Goal: Communication & Community: Answer question/provide support

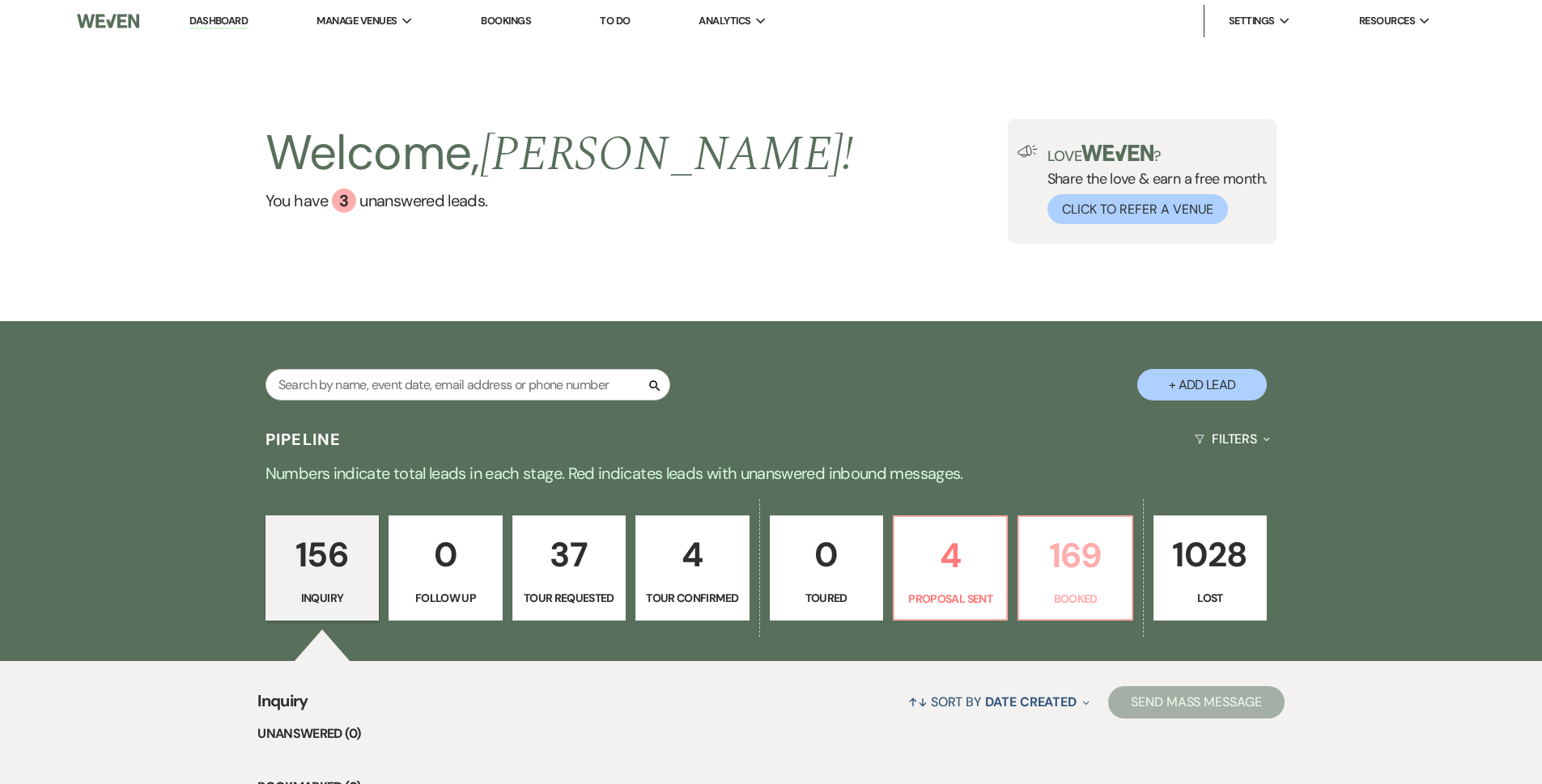
click at [1075, 564] on p "169" at bounding box center [1075, 555] width 92 height 55
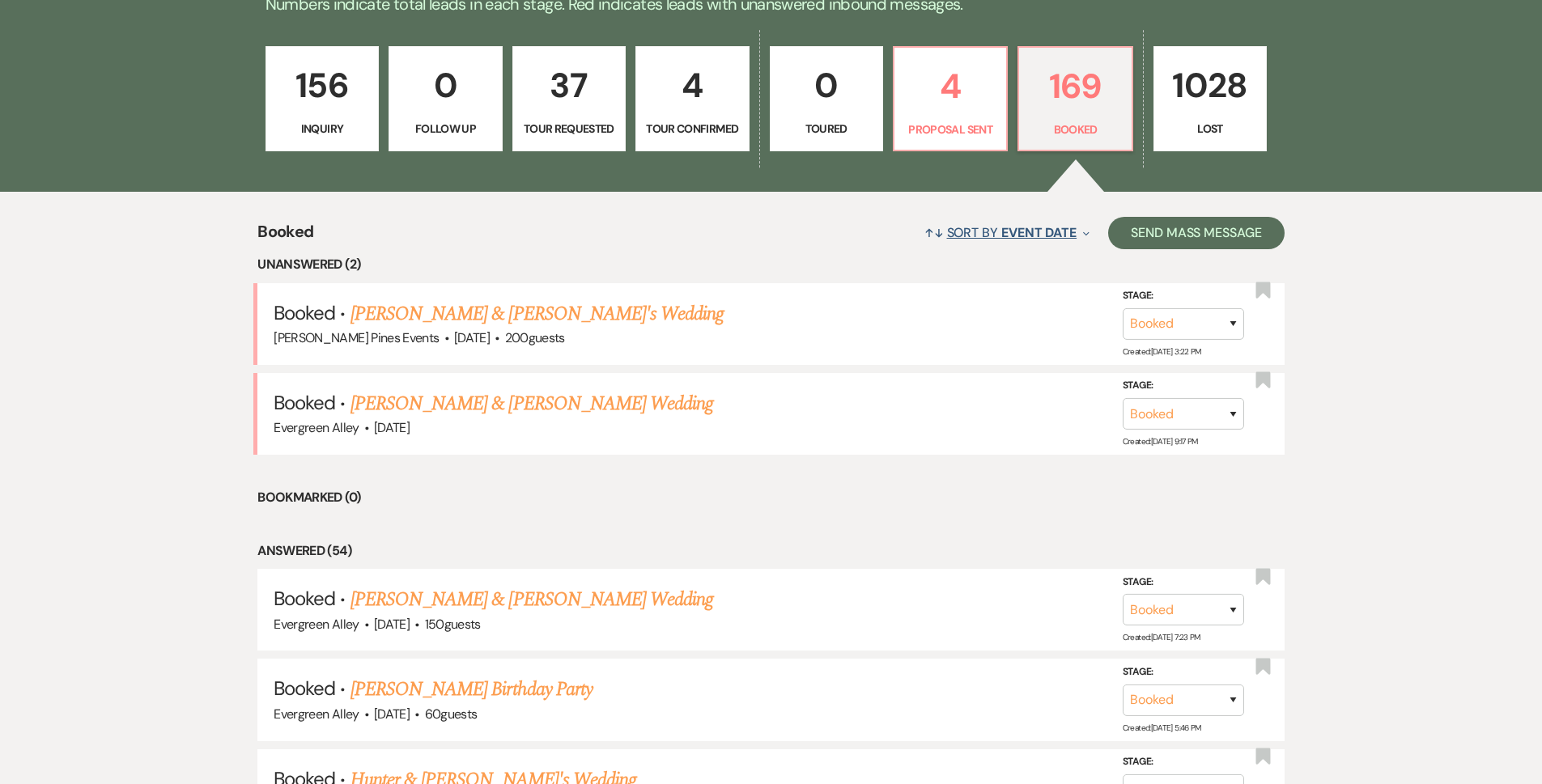
scroll to position [482, 0]
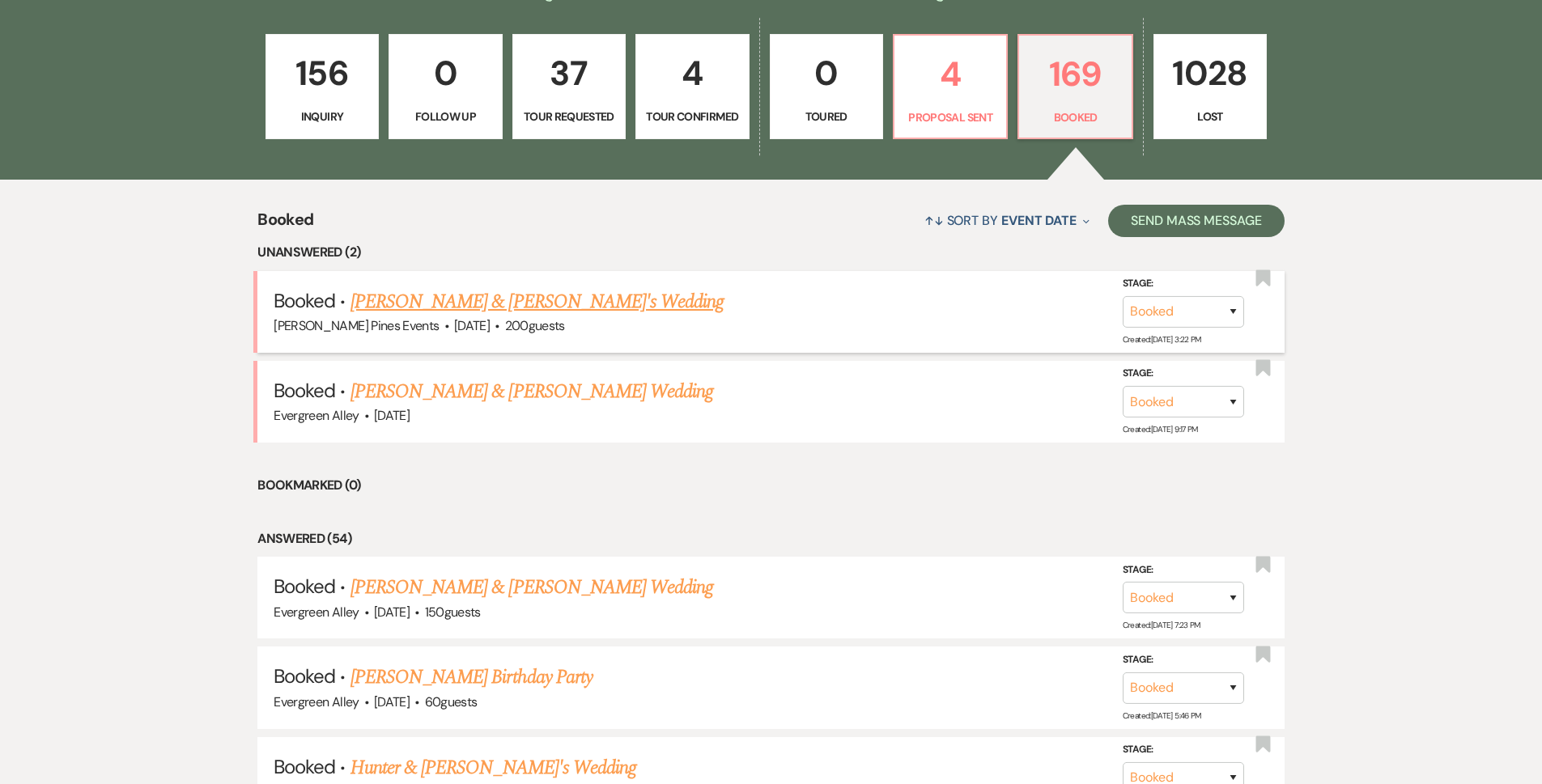
click at [485, 299] on link "[PERSON_NAME] & [PERSON_NAME]'s Wedding" at bounding box center [537, 302] width 374 height 29
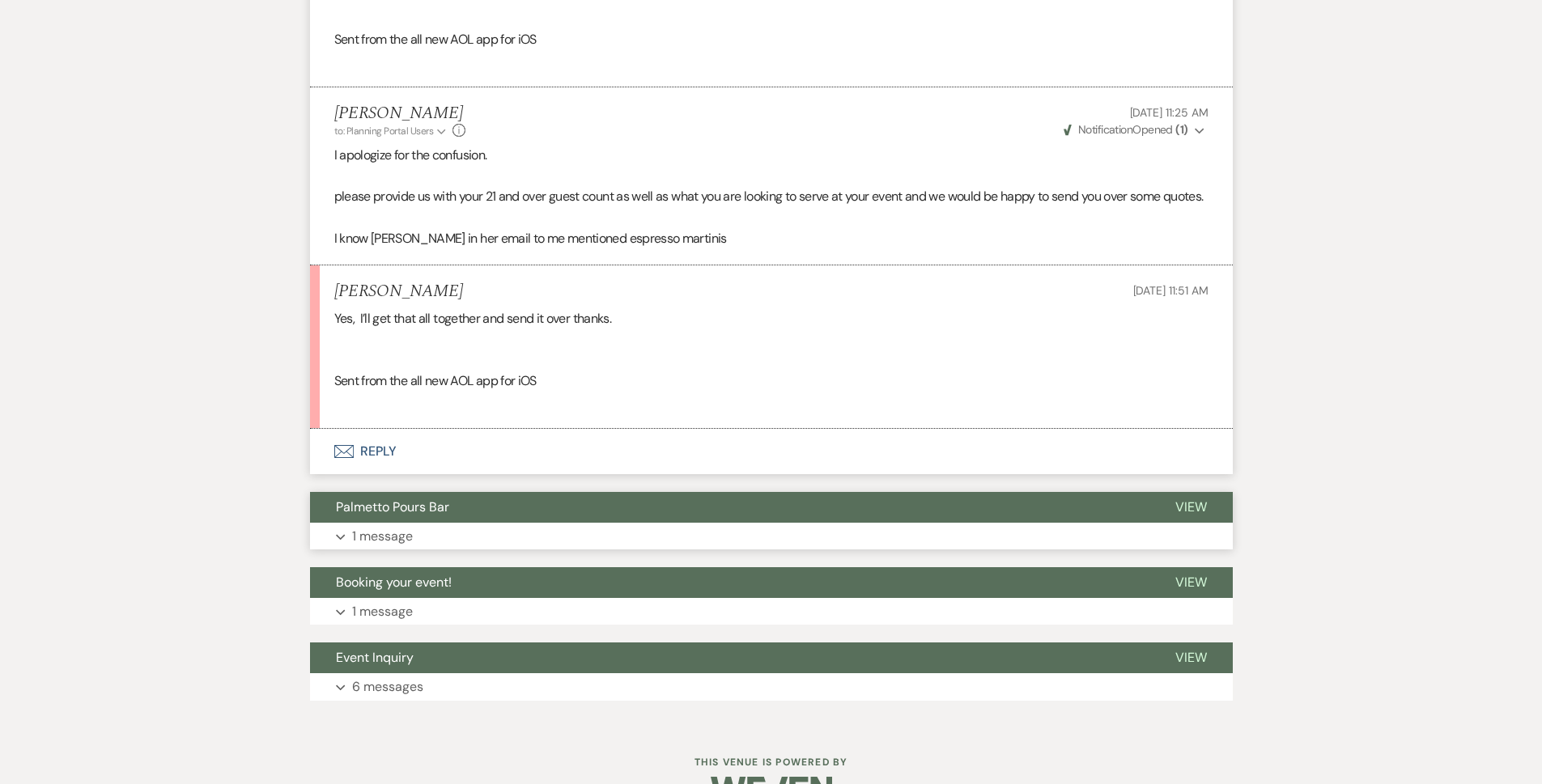
scroll to position [3183, 0]
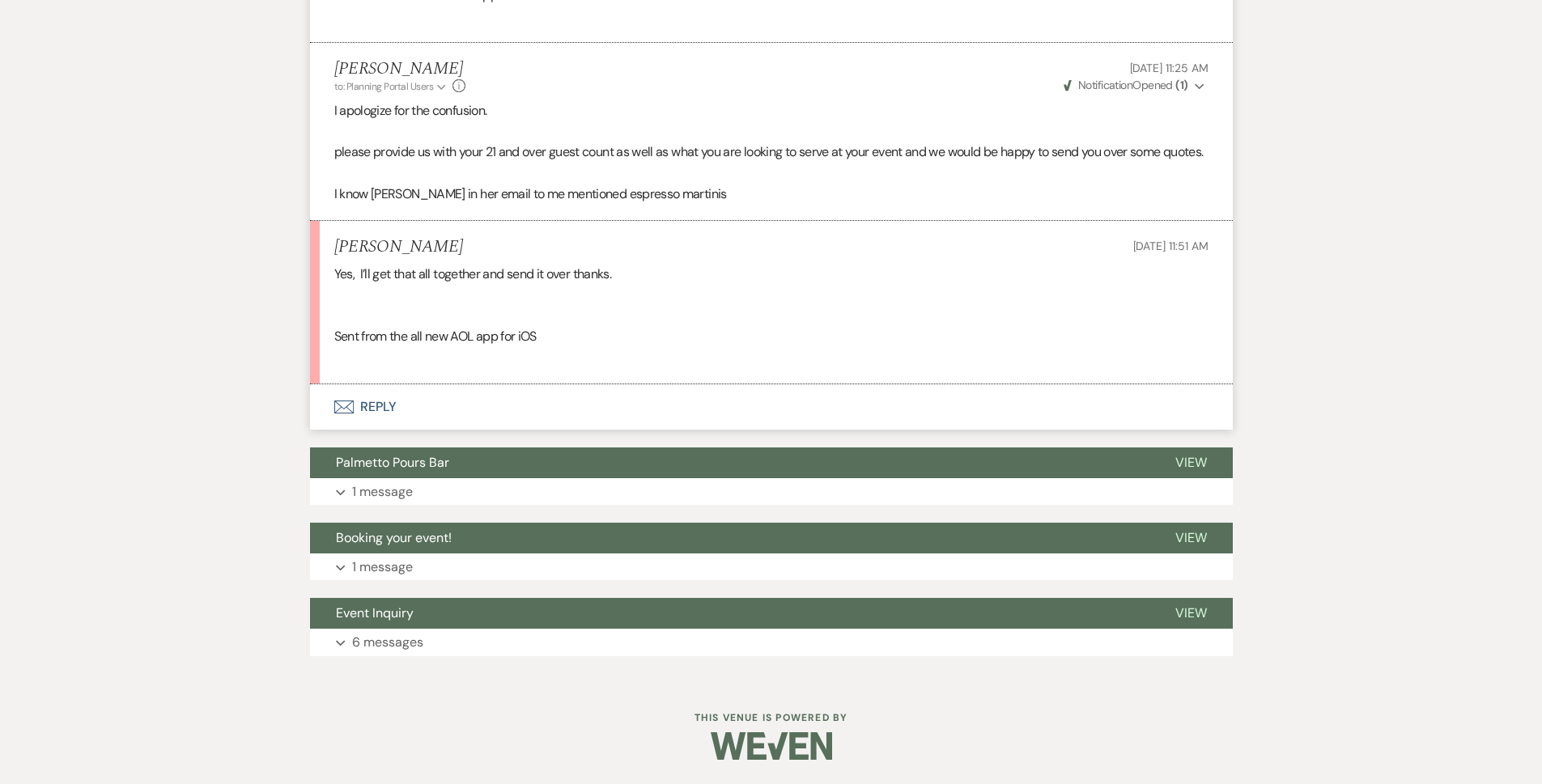
click at [455, 403] on button "Envelope Reply" at bounding box center [771, 407] width 923 height 46
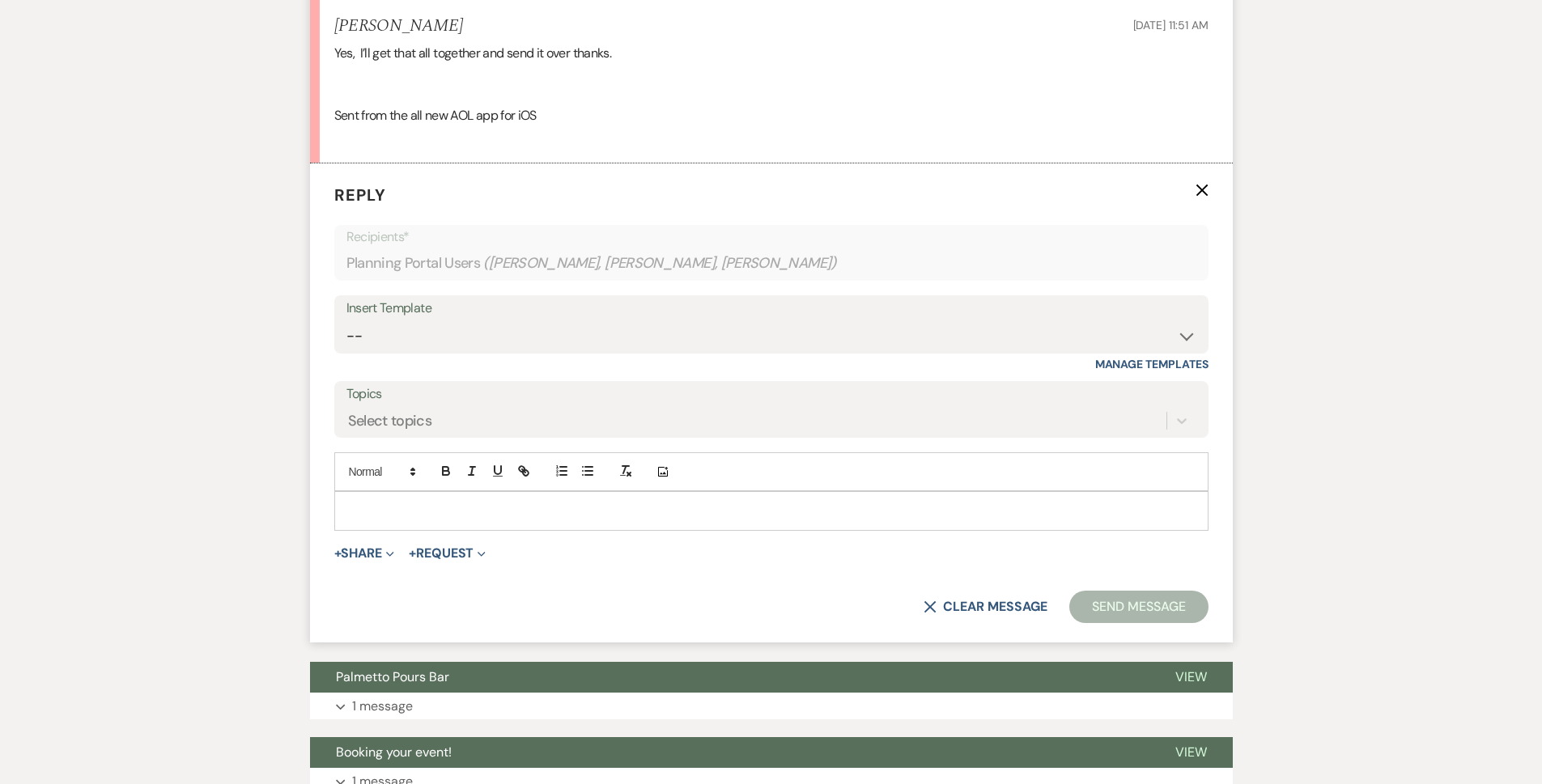
scroll to position [3343, 0]
click at [577, 519] on p at bounding box center [771, 510] width 849 height 18
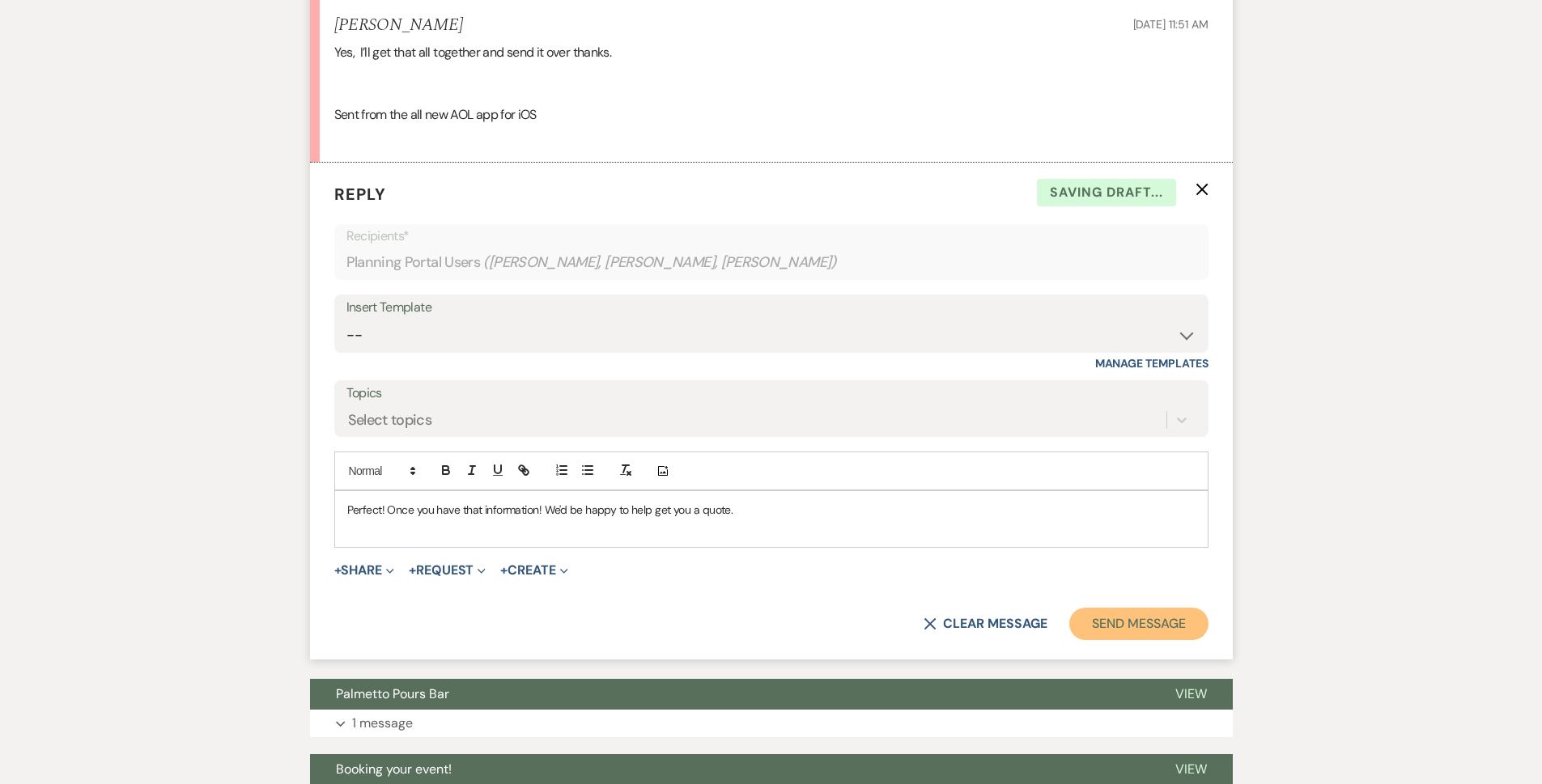
click at [1148, 640] on button "Send Message" at bounding box center [1139, 625] width 138 height 33
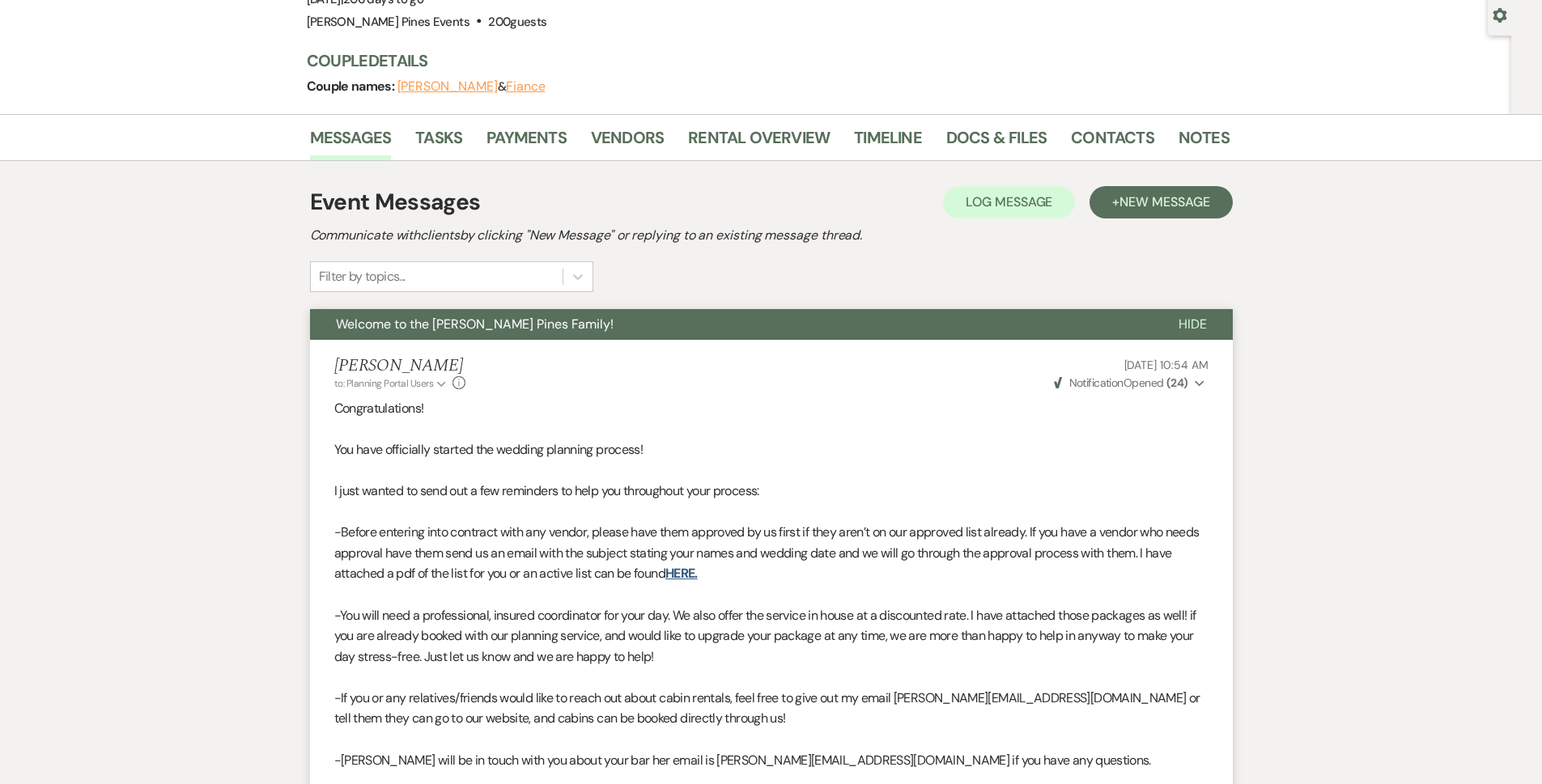
scroll to position [0, 0]
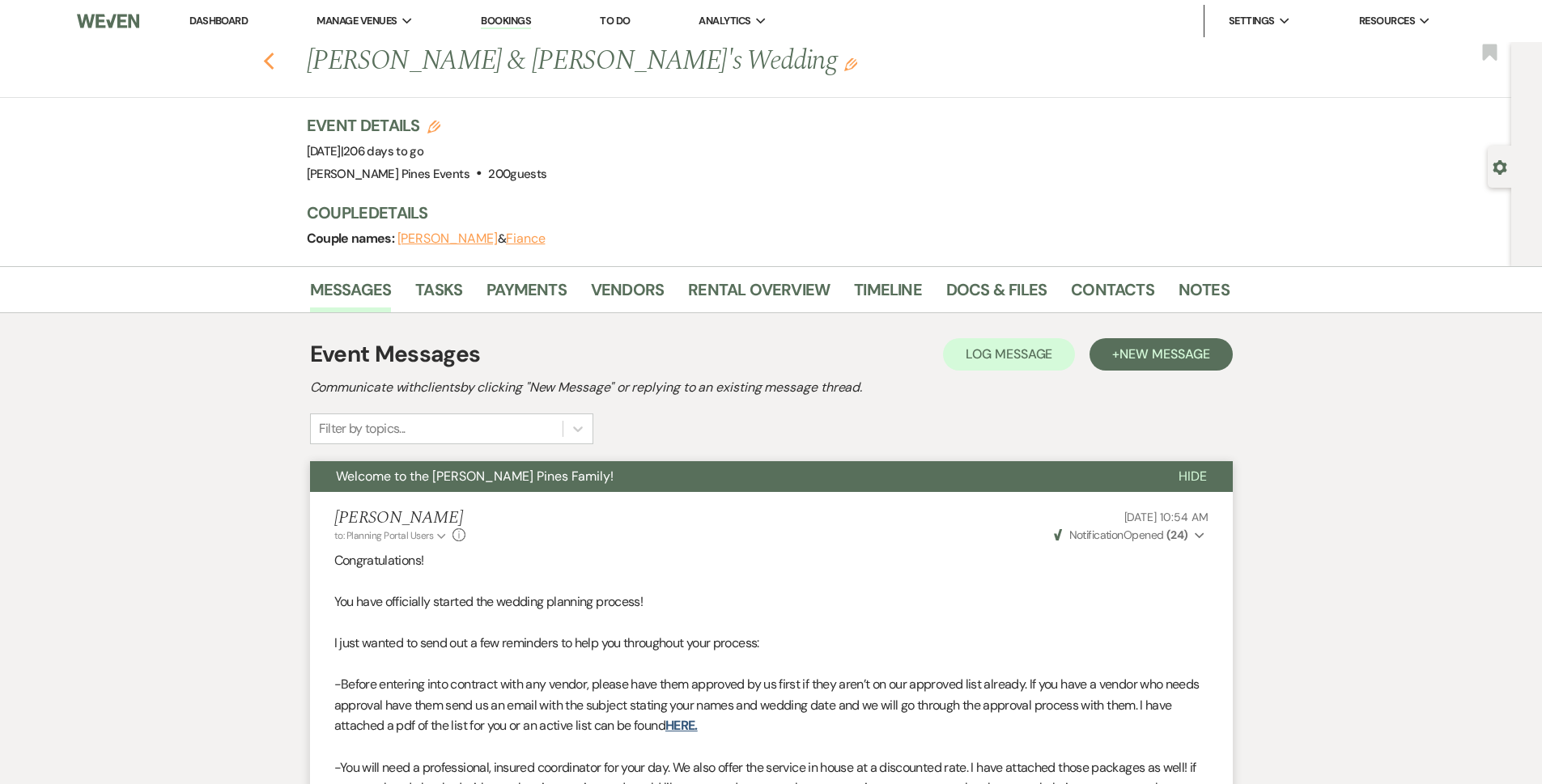
click at [273, 69] on use "button" at bounding box center [269, 62] width 11 height 18
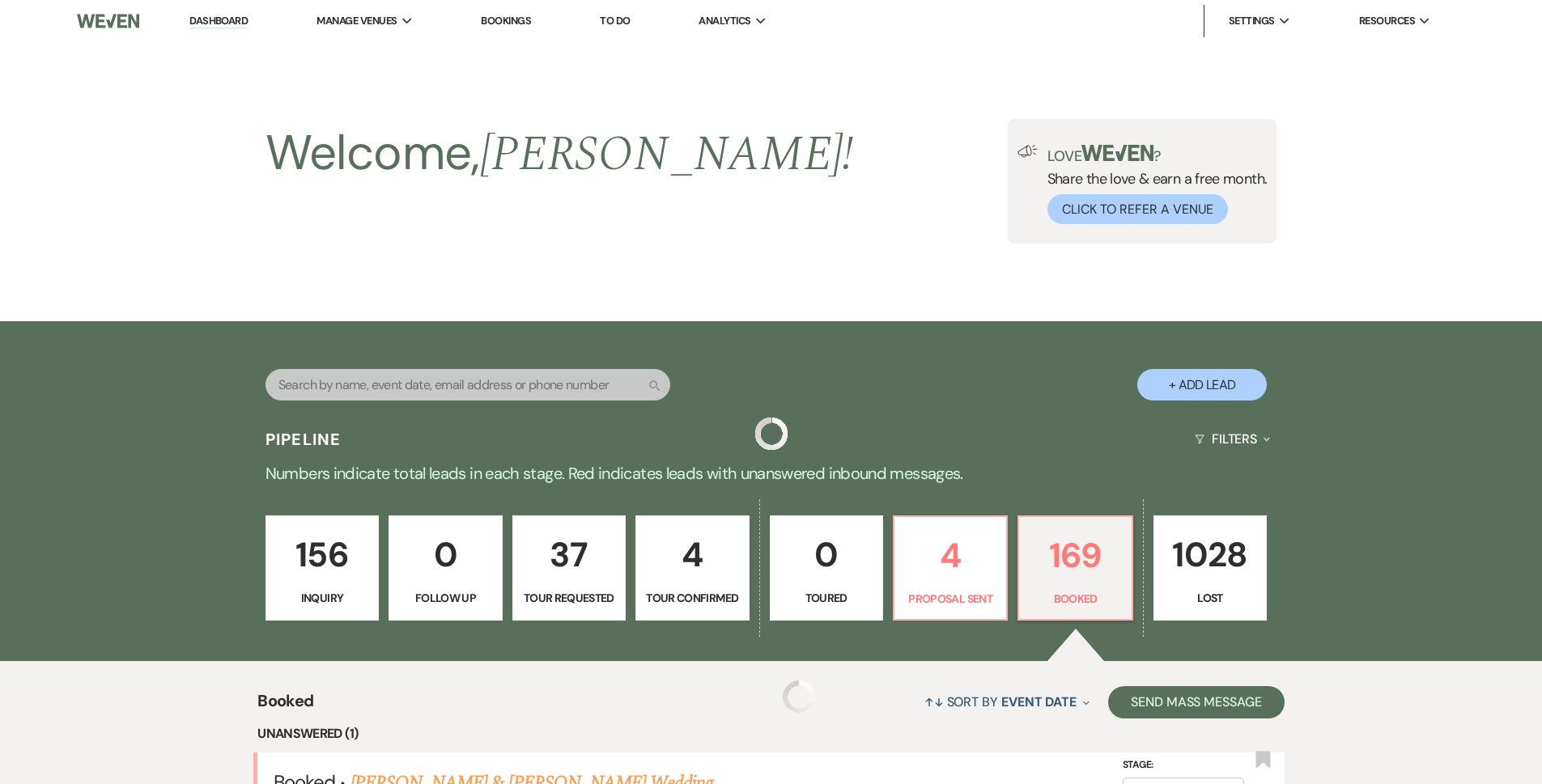
scroll to position [482, 0]
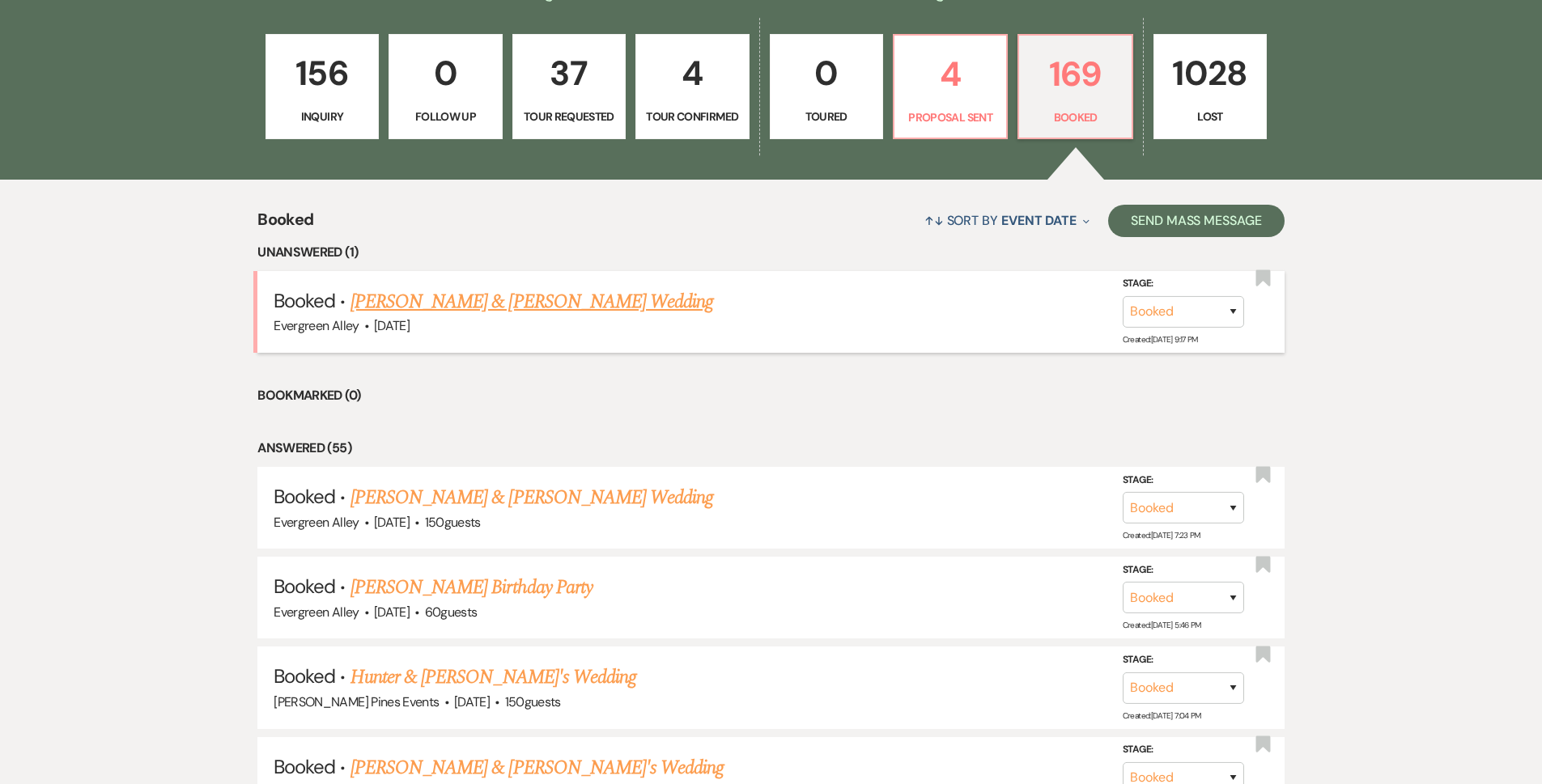
click at [543, 305] on link "[PERSON_NAME] & [PERSON_NAME] Wedding" at bounding box center [532, 302] width 363 height 29
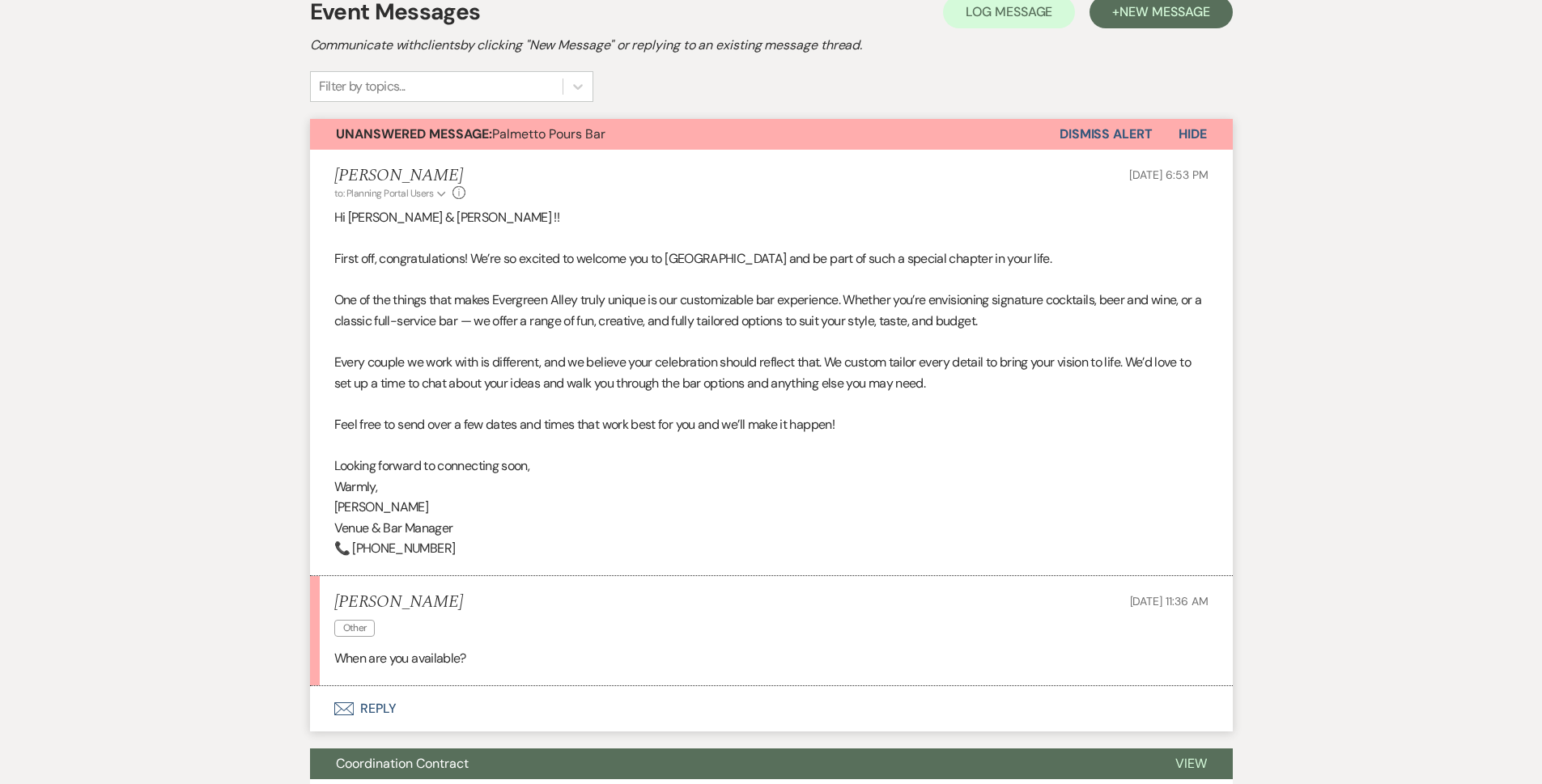
scroll to position [153, 0]
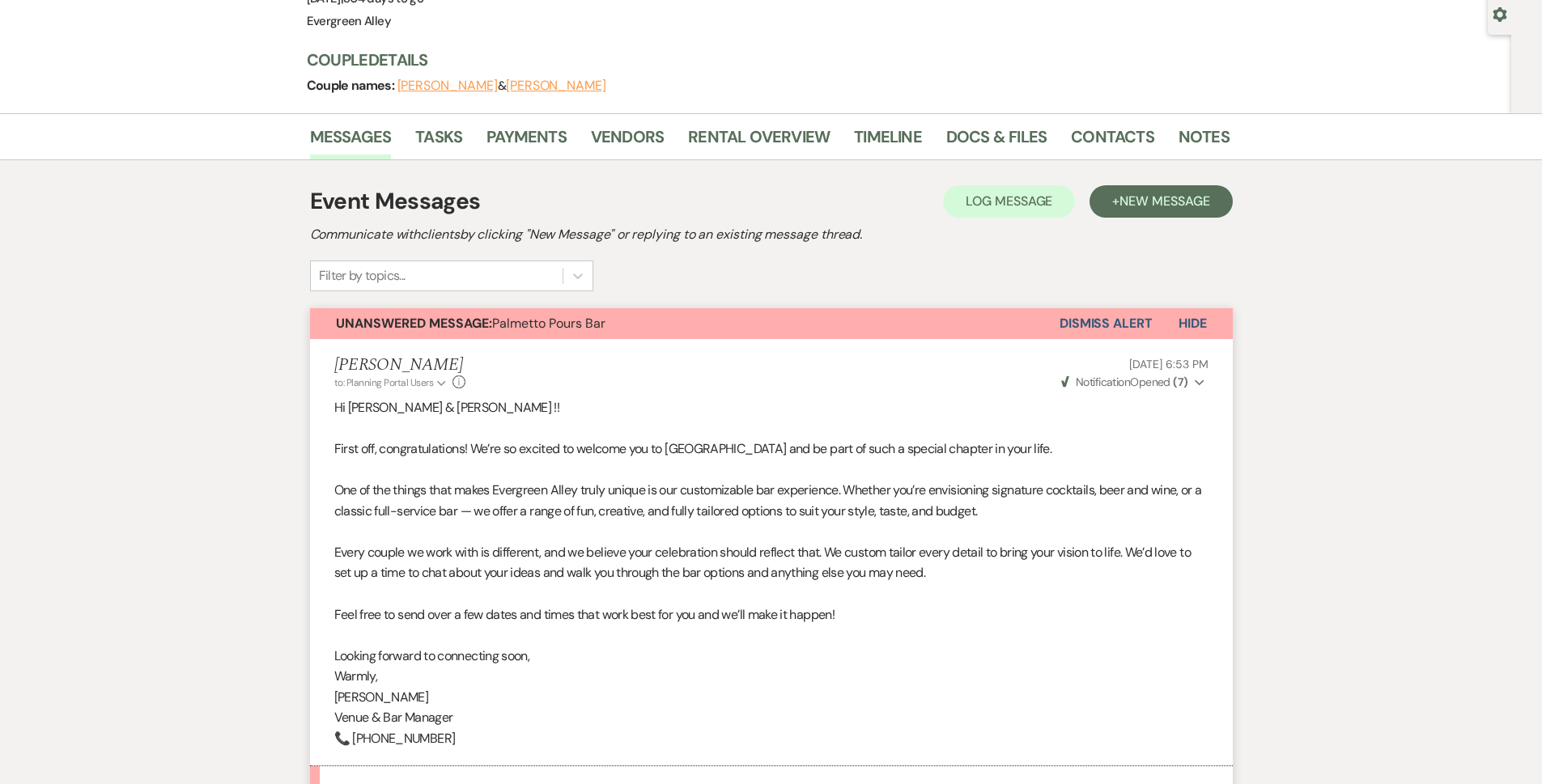
click at [1126, 326] on button "Dismiss Alert" at bounding box center [1107, 324] width 93 height 31
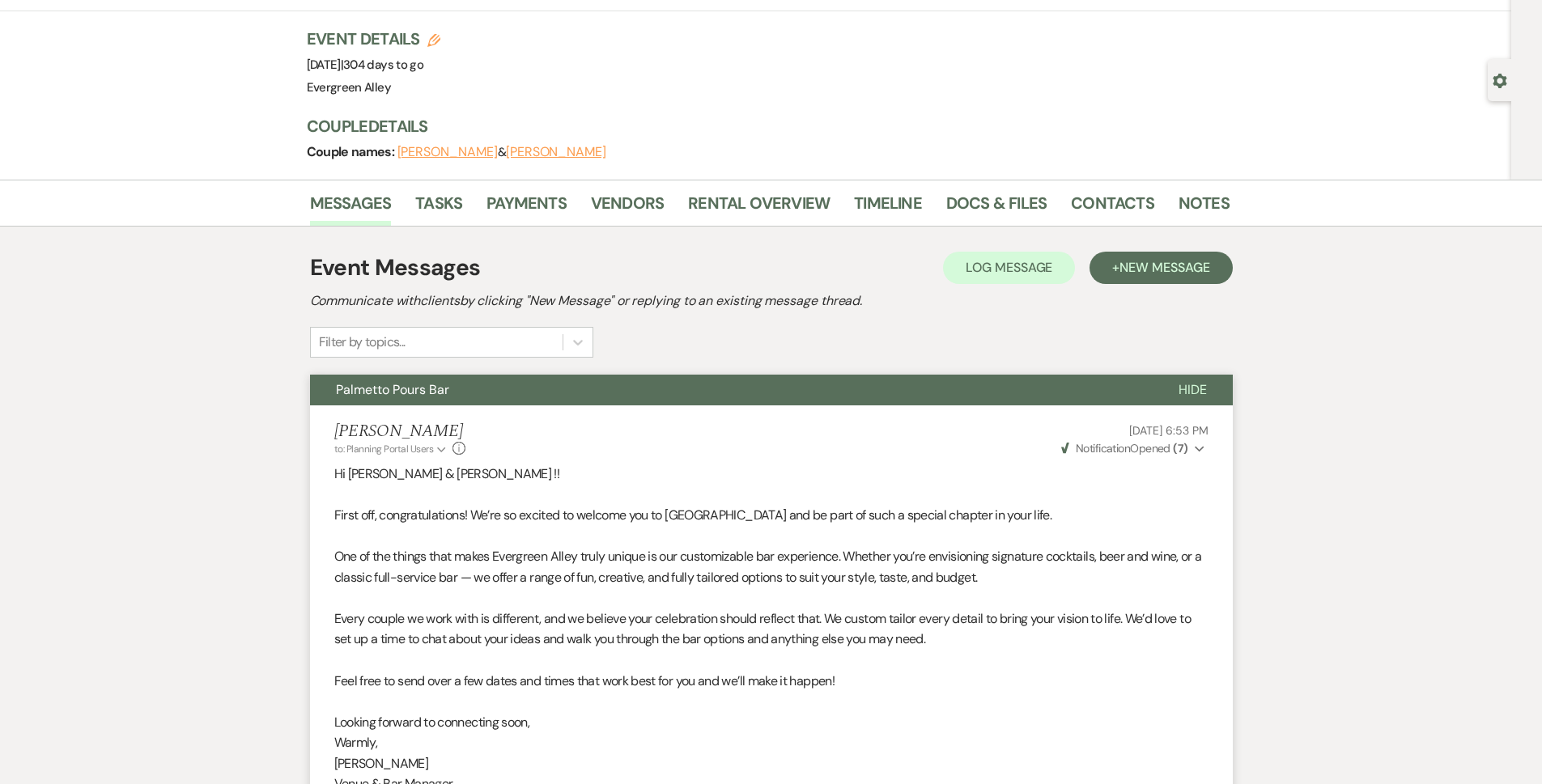
scroll to position [0, 0]
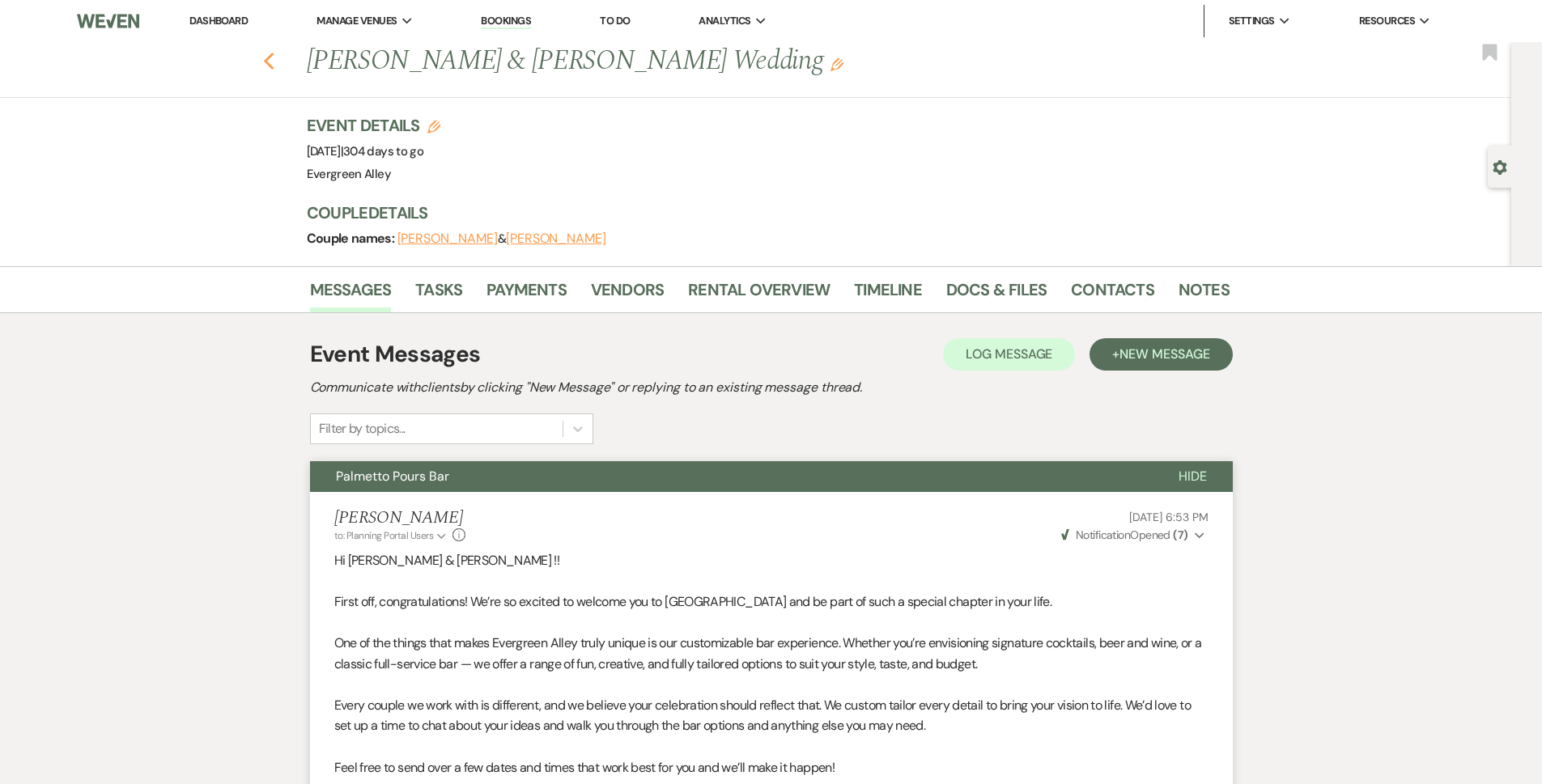
click at [275, 63] on icon "Previous" at bounding box center [269, 61] width 12 height 19
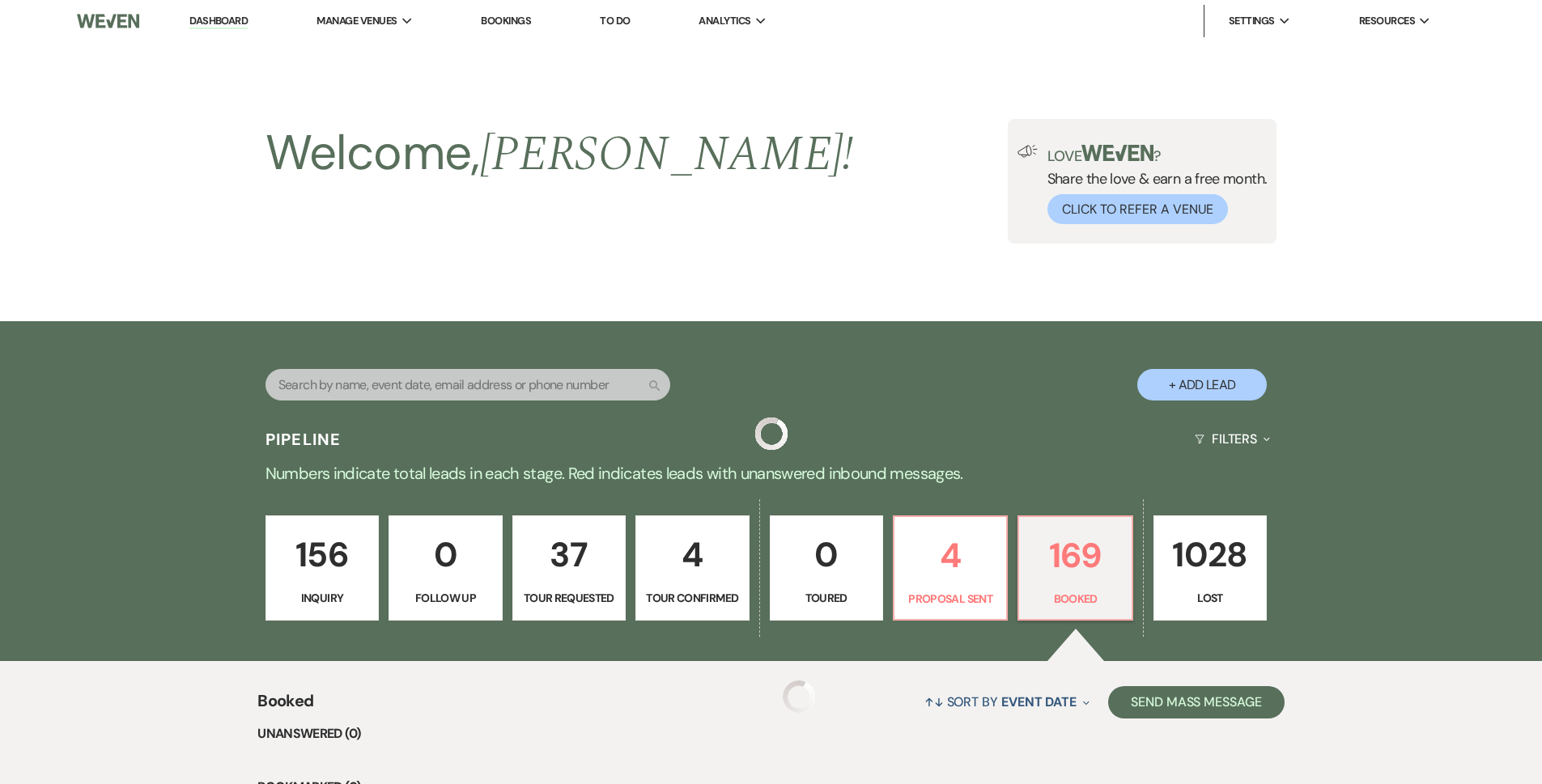
scroll to position [482, 0]
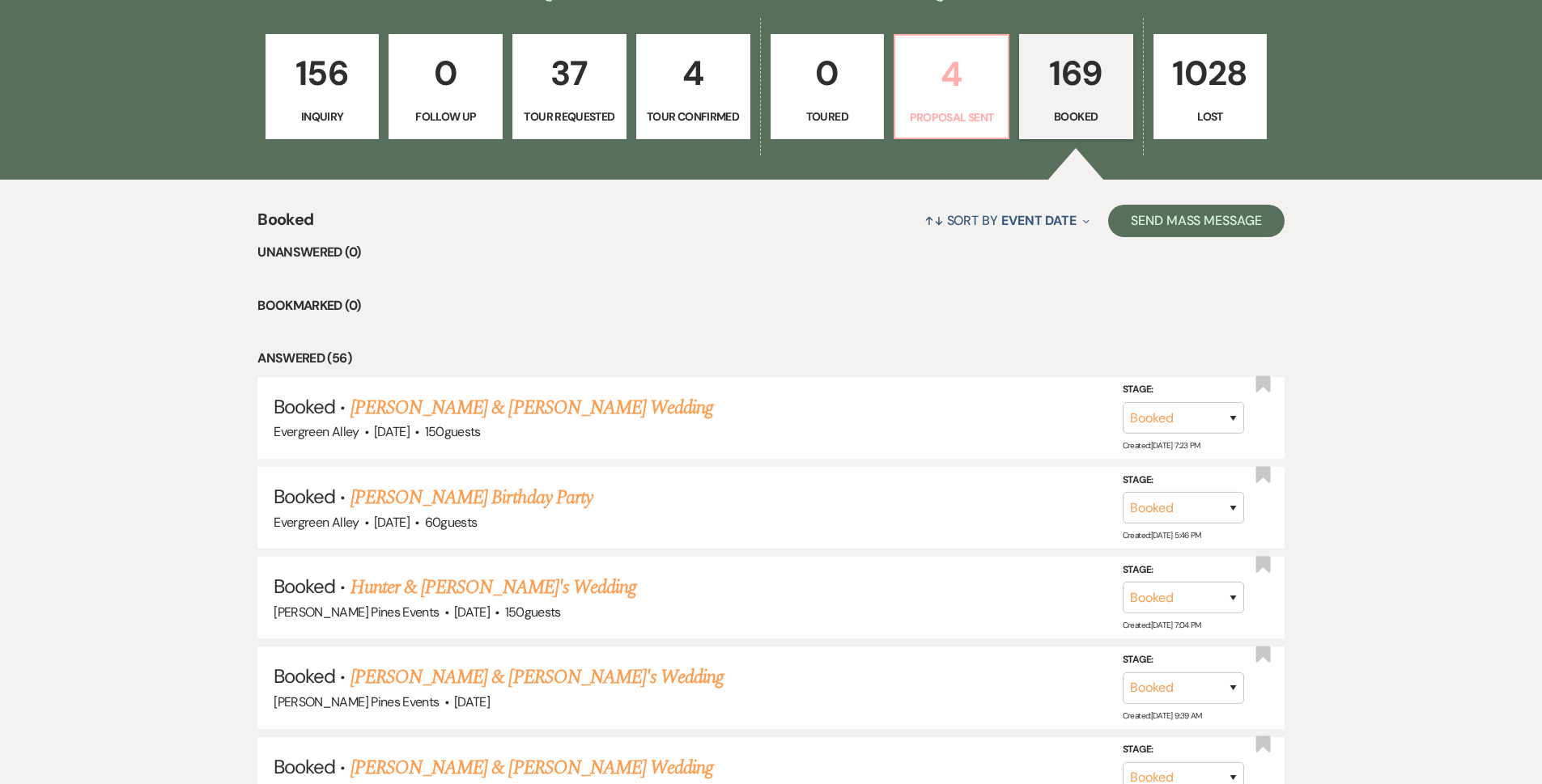
click at [956, 104] on link "4 Proposal Sent" at bounding box center [951, 87] width 116 height 106
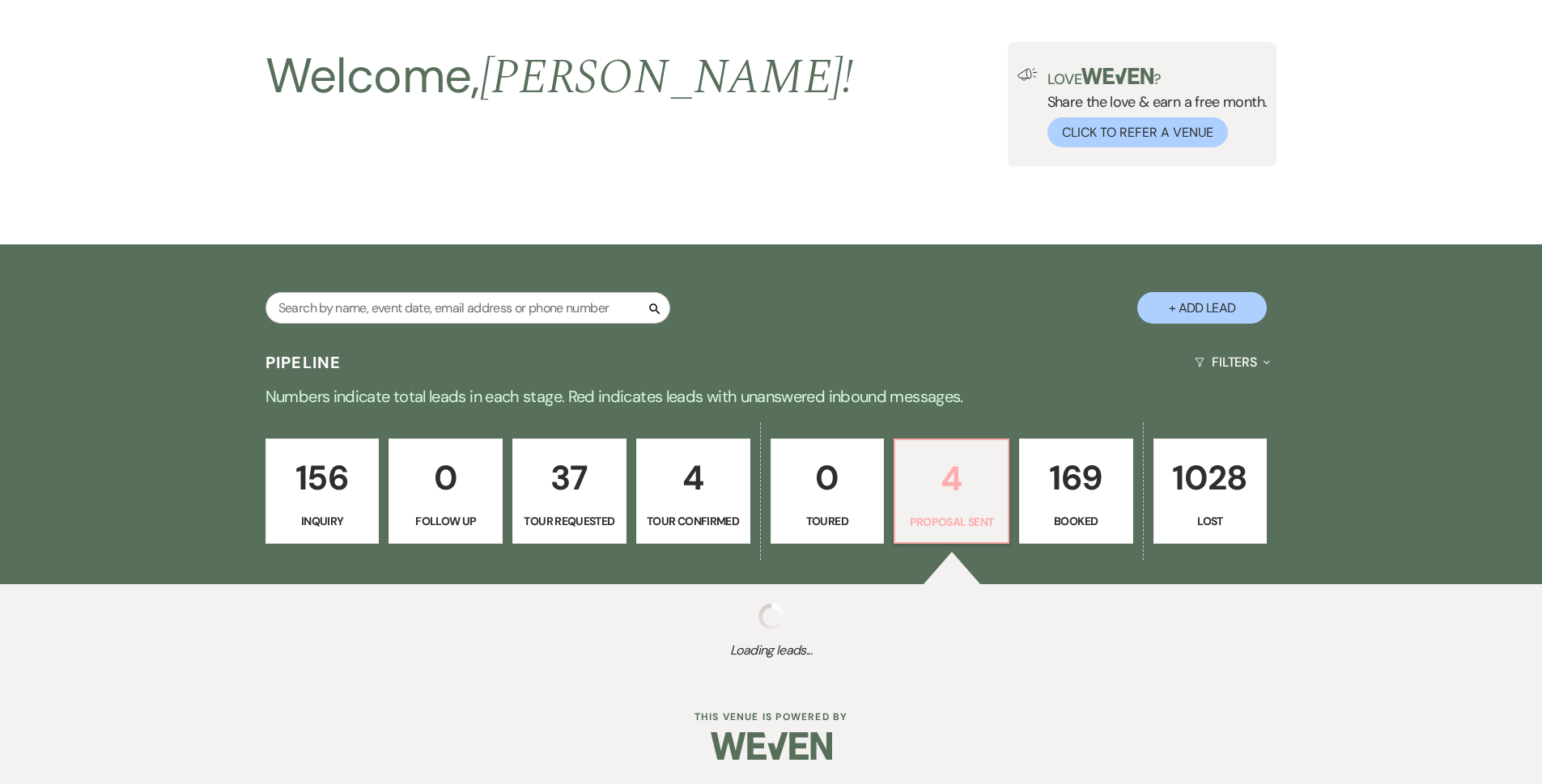
select select "6"
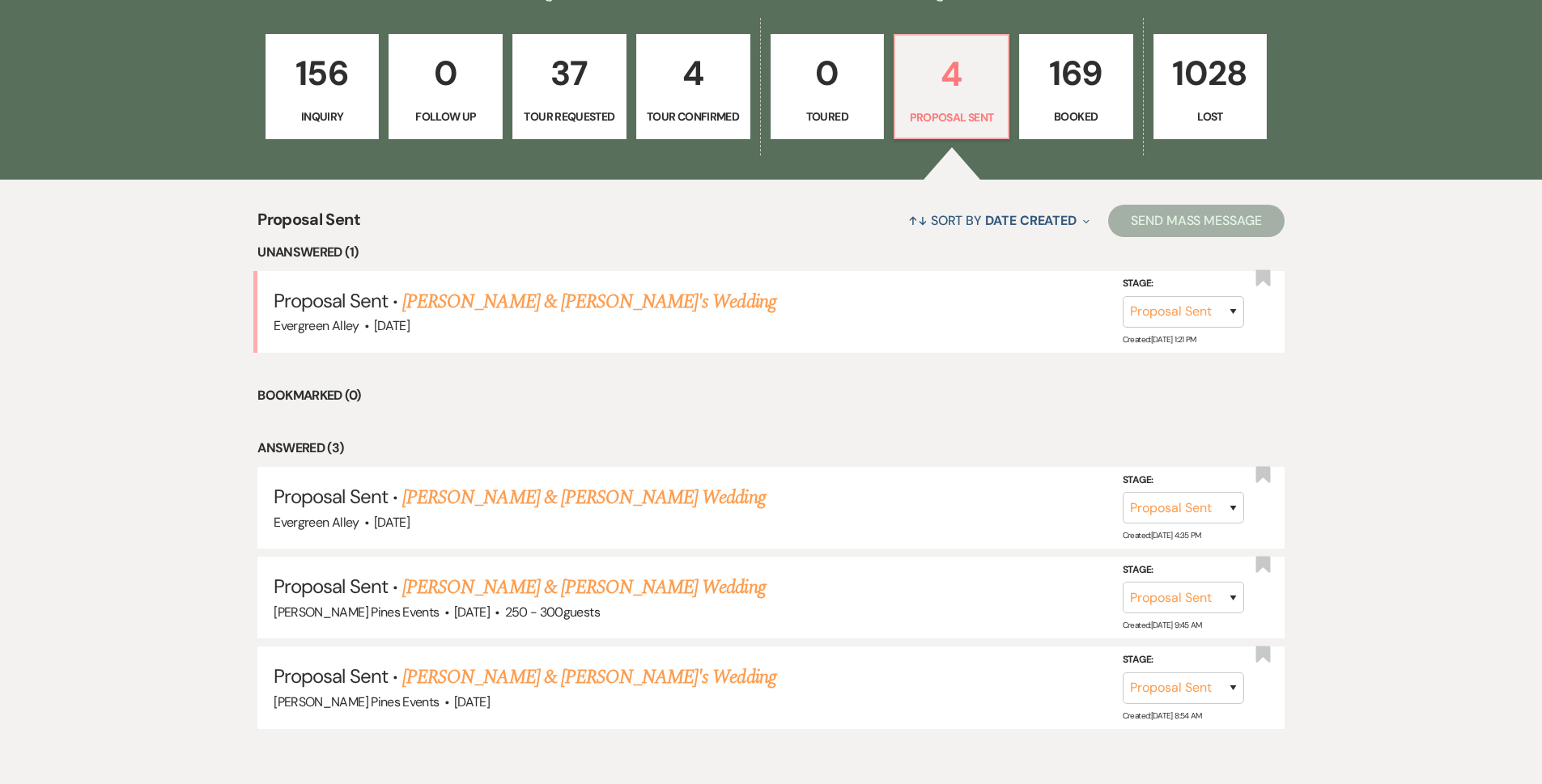
click at [550, 295] on link "[PERSON_NAME] & [PERSON_NAME]'s Wedding" at bounding box center [589, 302] width 374 height 29
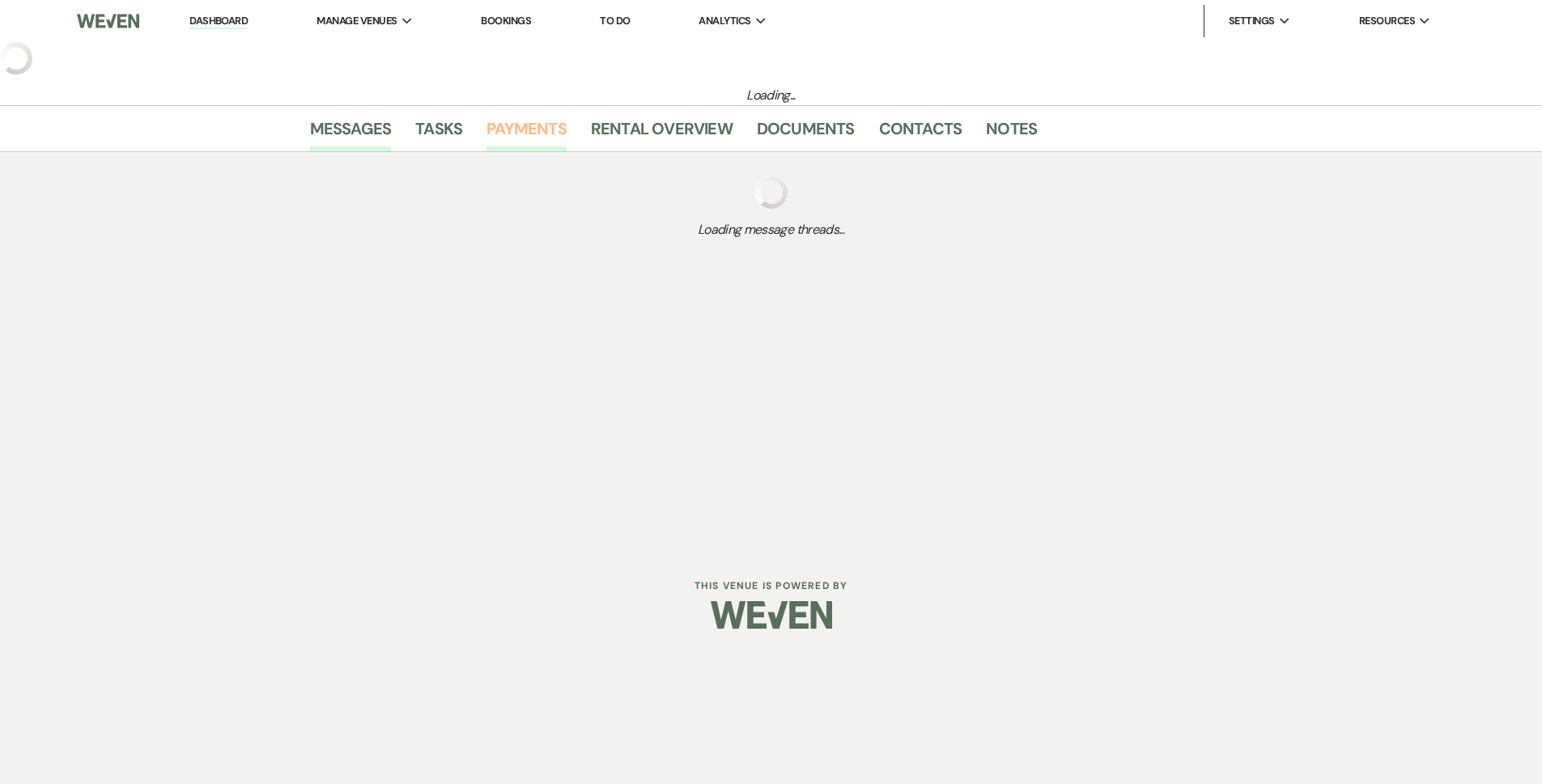
select select "6"
select select "7"
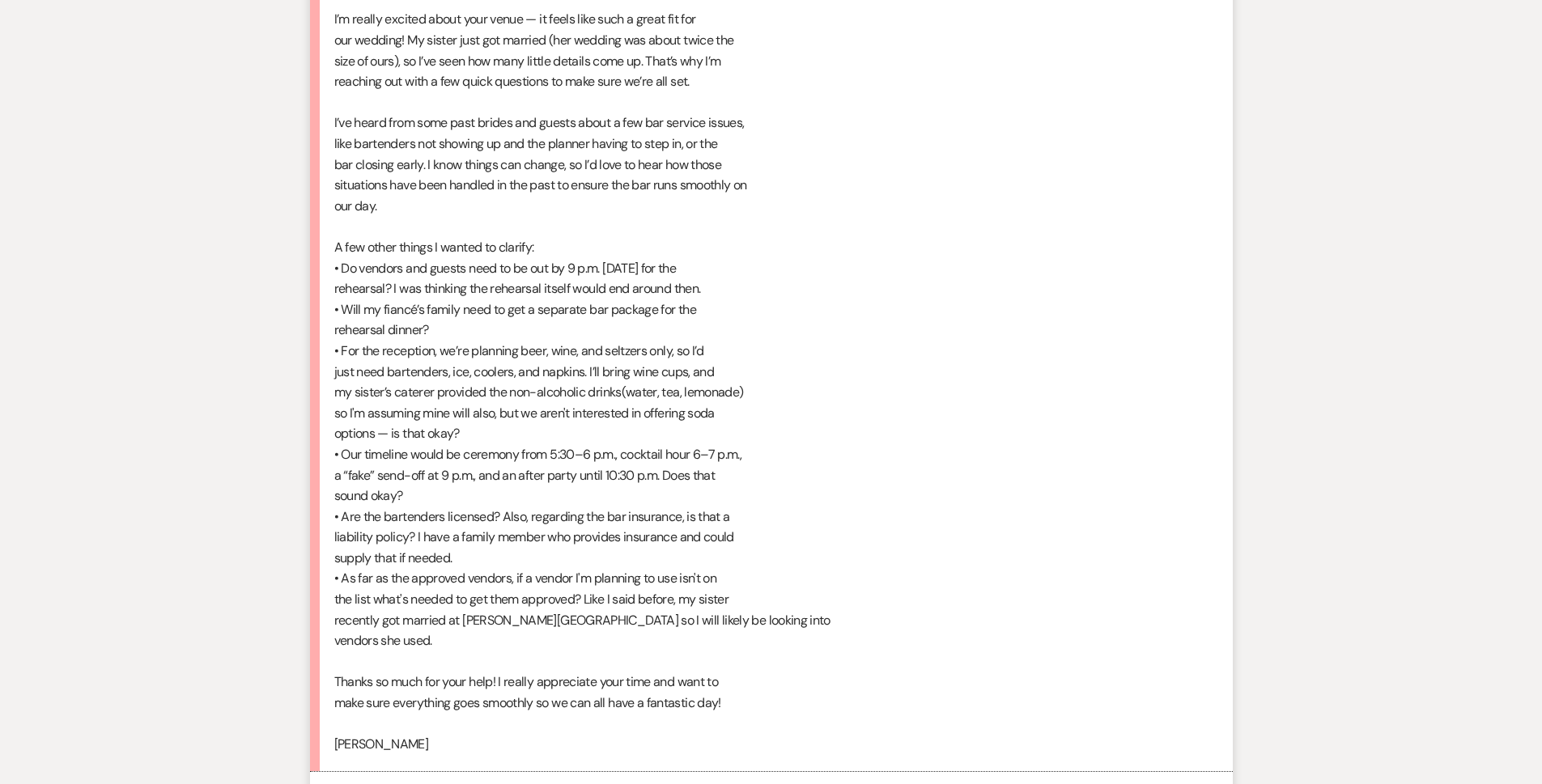
scroll to position [1234, 0]
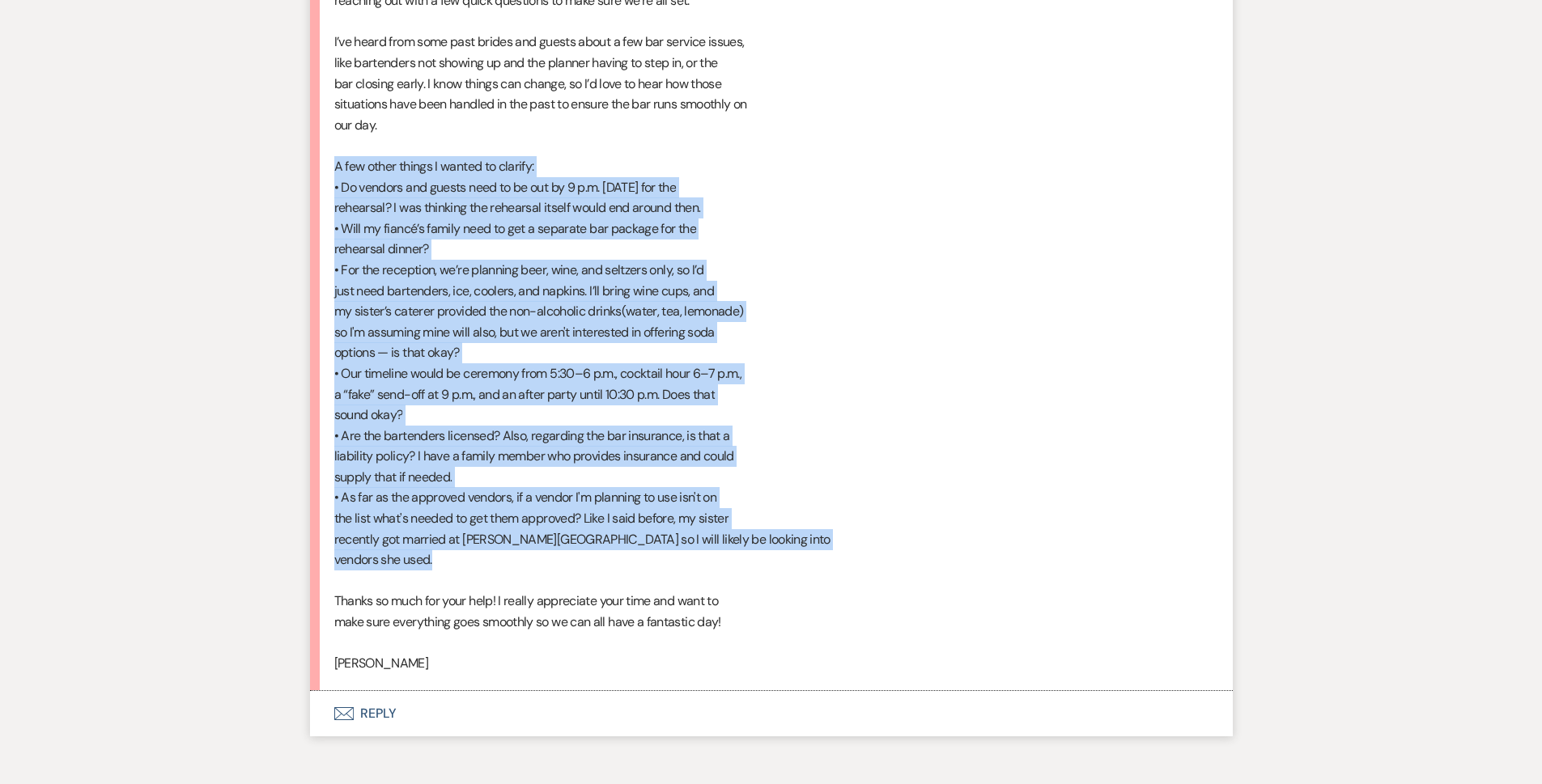
drag, startPoint x: 336, startPoint y: 171, endPoint x: 767, endPoint y: 560, distance: 580.6
click at [767, 560] on div "Hi [PERSON_NAME], I’m really excited about your venue — it feels like such a gr…" at bounding box center [771, 280] width 874 height 788
copy div "L ips dolor sitame C adipis el seddoei: • Te incidid utl etdolo magn al en adm …"
click at [473, 711] on button "Envelope Reply" at bounding box center [771, 714] width 923 height 46
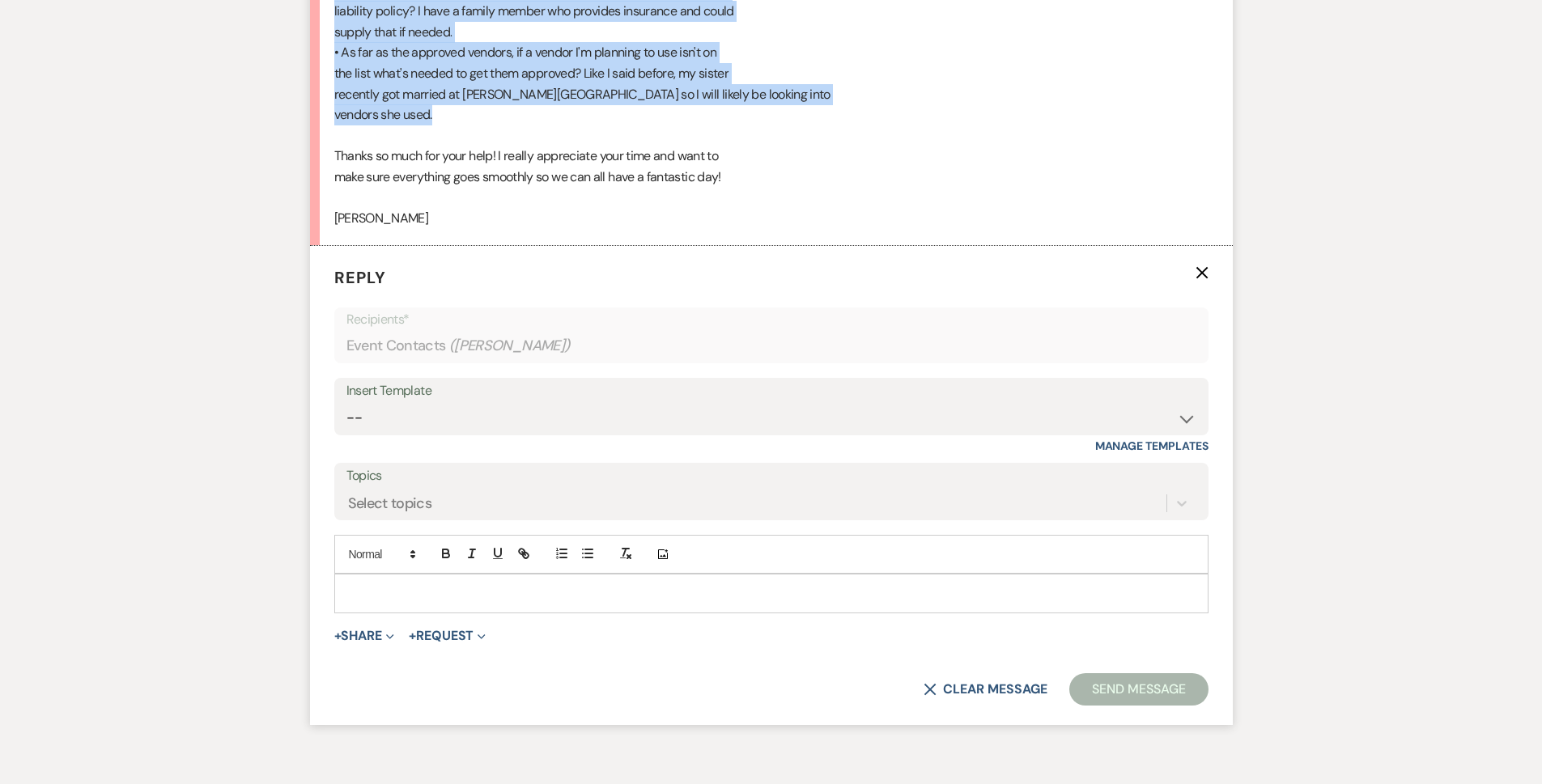
scroll to position [1683, 0]
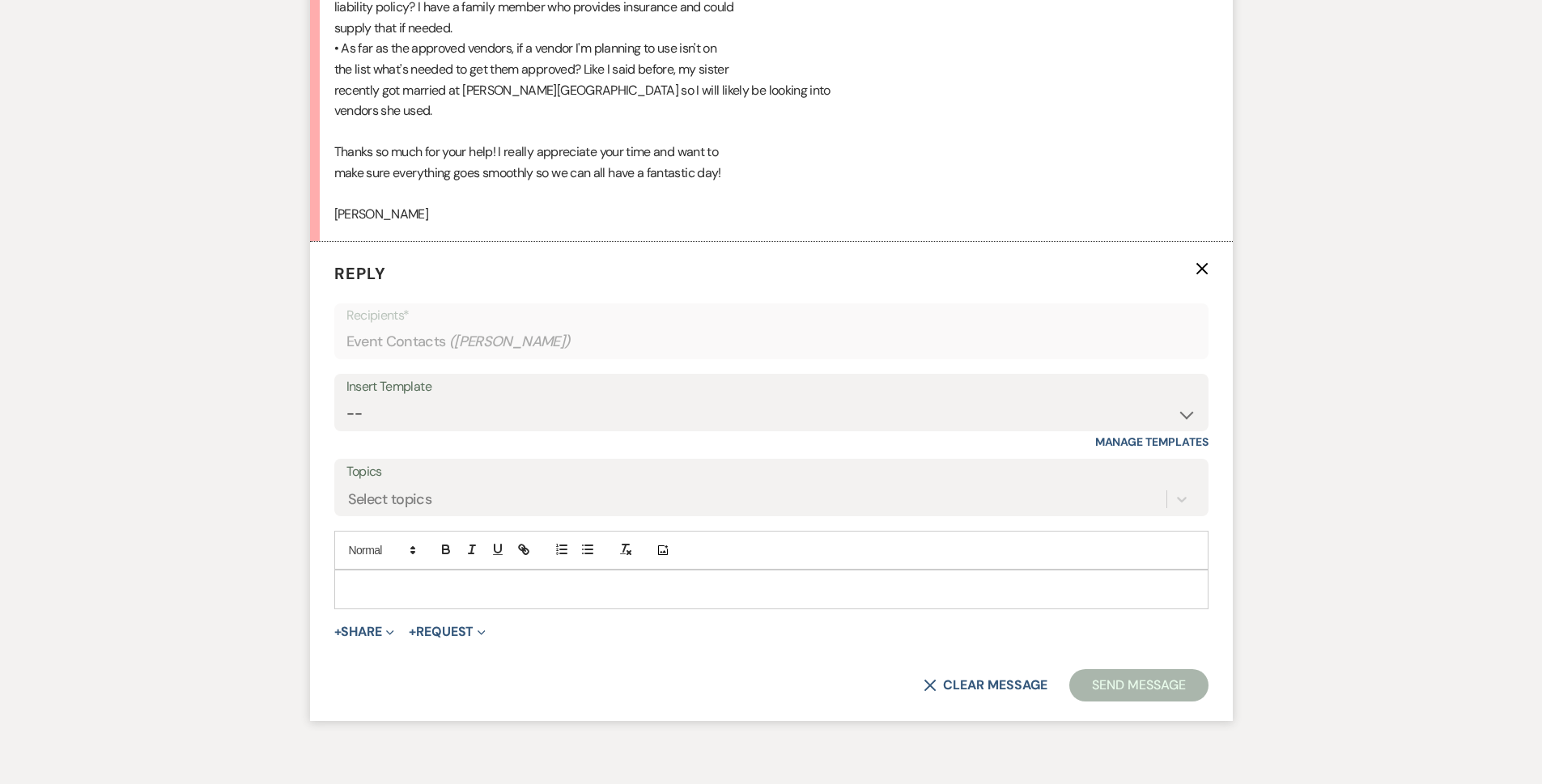
click at [754, 586] on p at bounding box center [771, 589] width 849 height 18
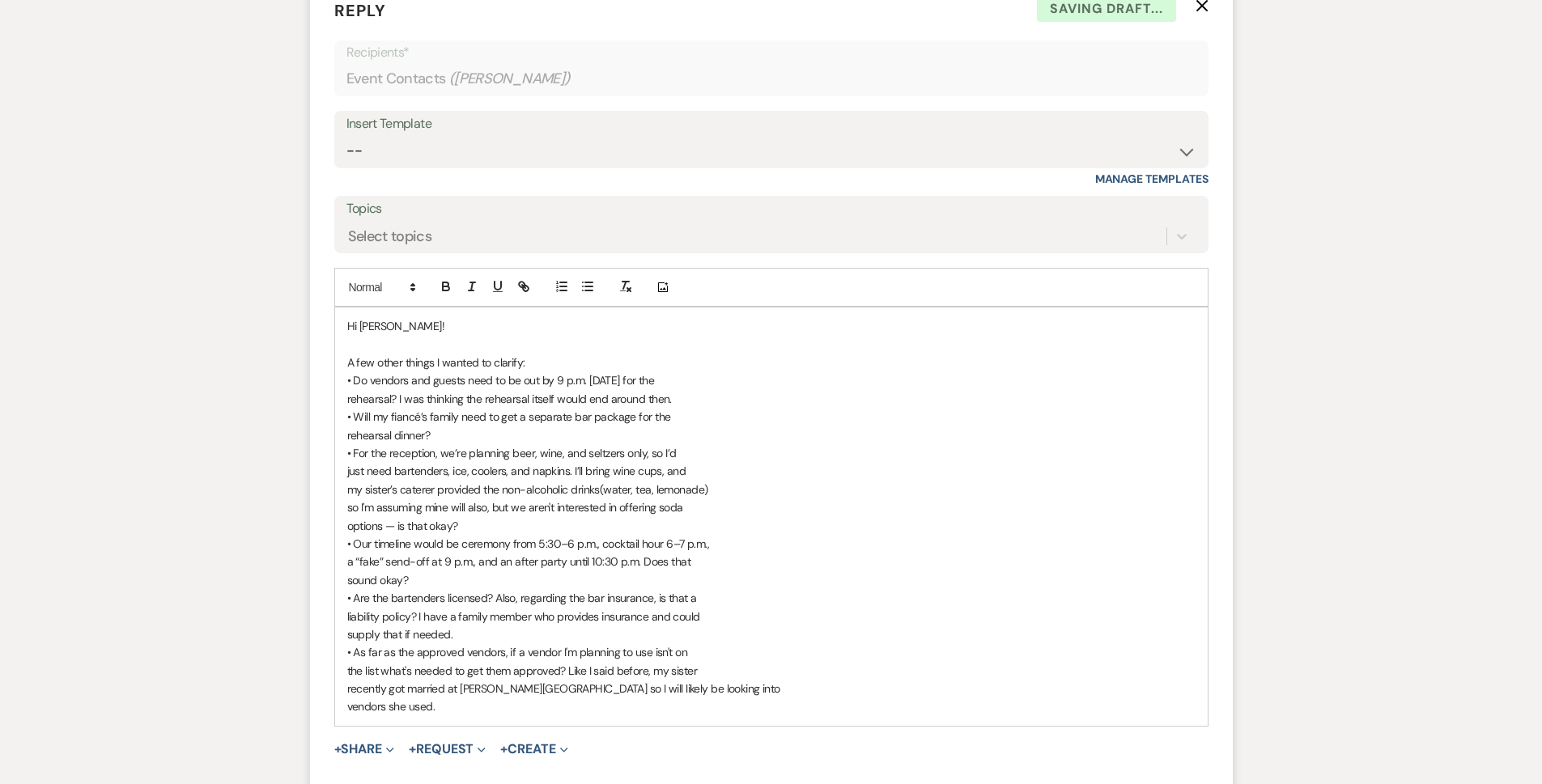
scroll to position [1965, 0]
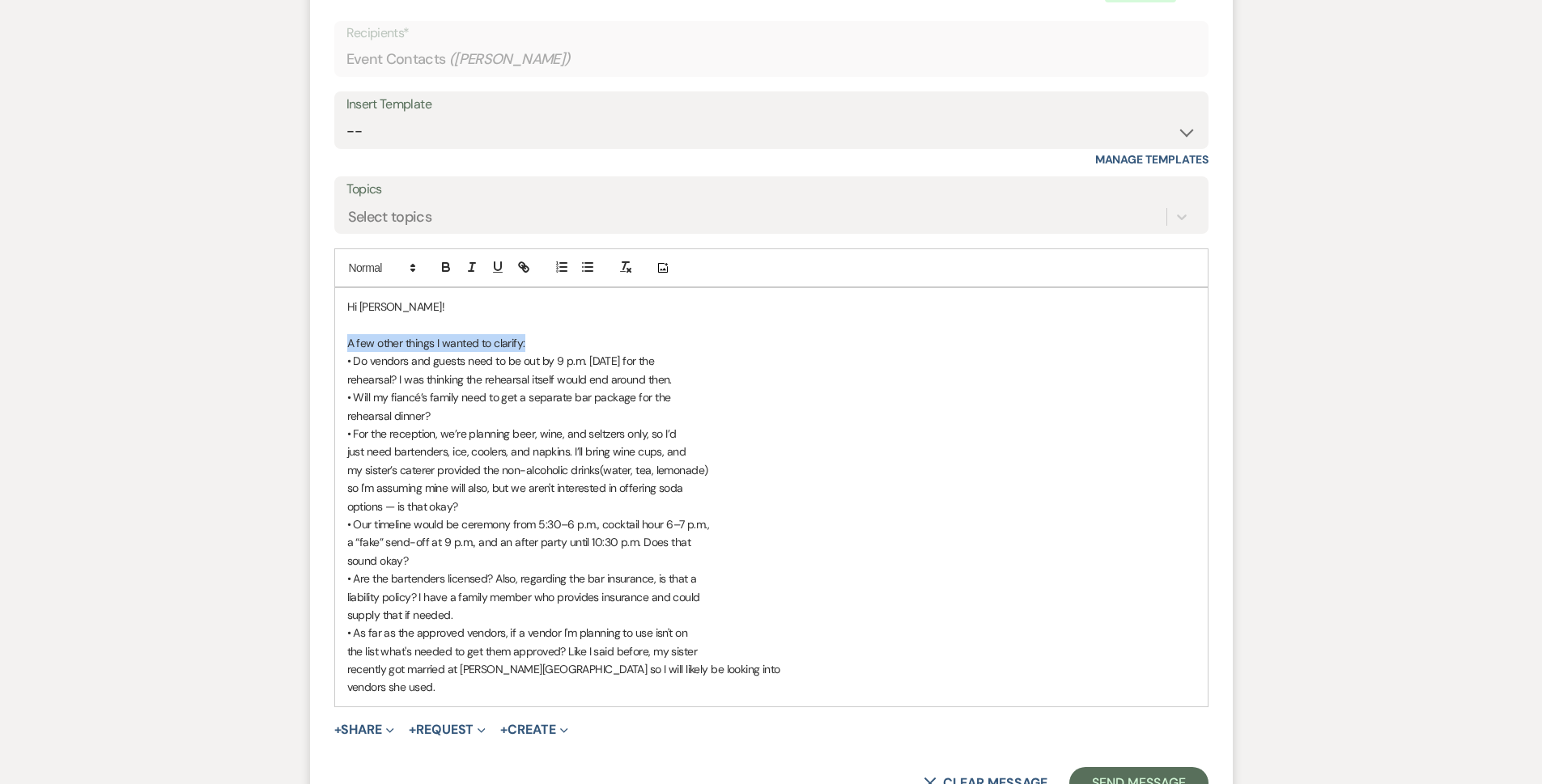
drag, startPoint x: 549, startPoint y: 340, endPoint x: 342, endPoint y: 346, distance: 207.1
click at [342, 346] on div "Hi [PERSON_NAME]! A few other things I wanted to clarify: • Do vendors and gues…" at bounding box center [771, 497] width 873 height 419
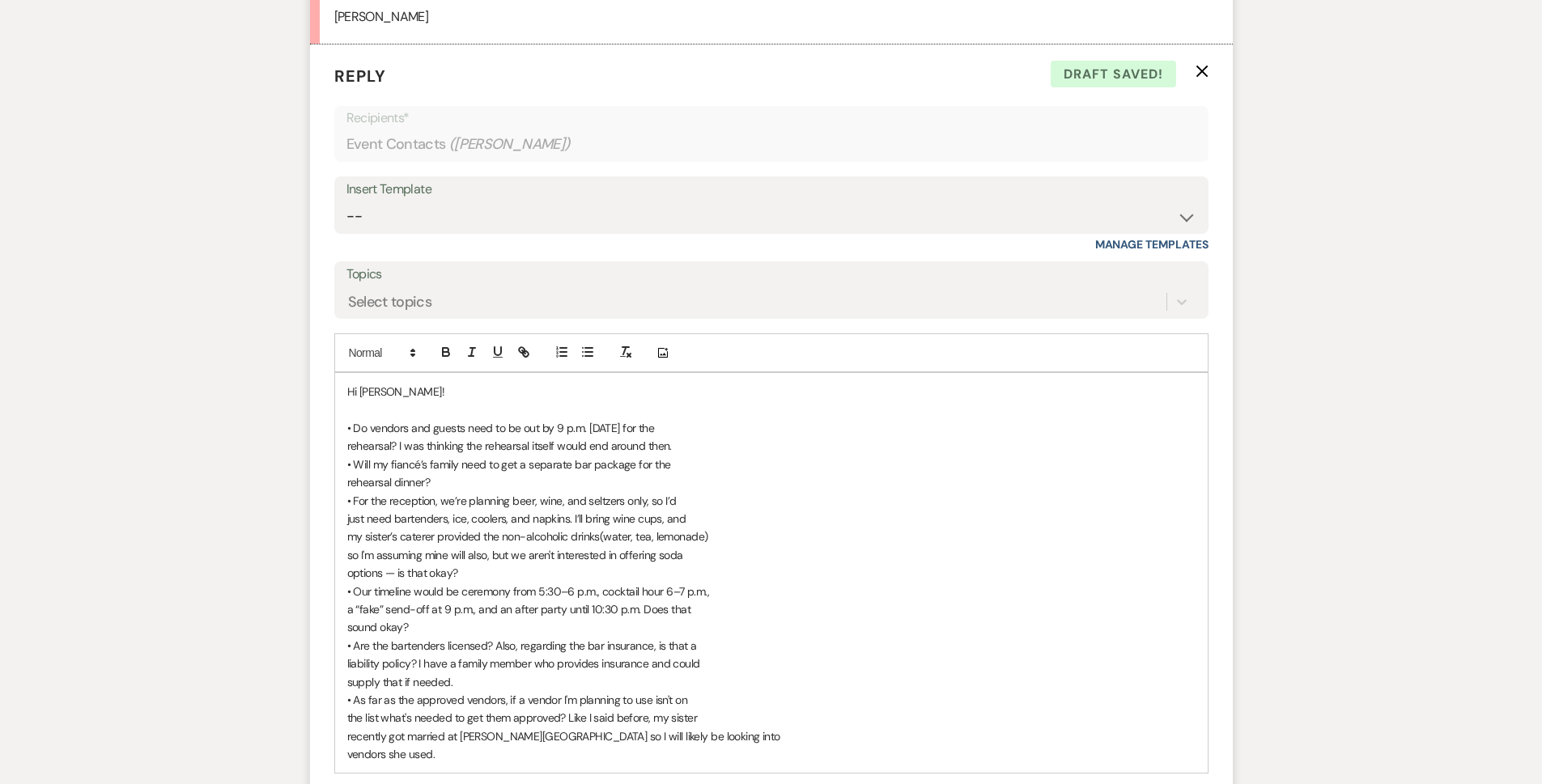
scroll to position [2046, 0]
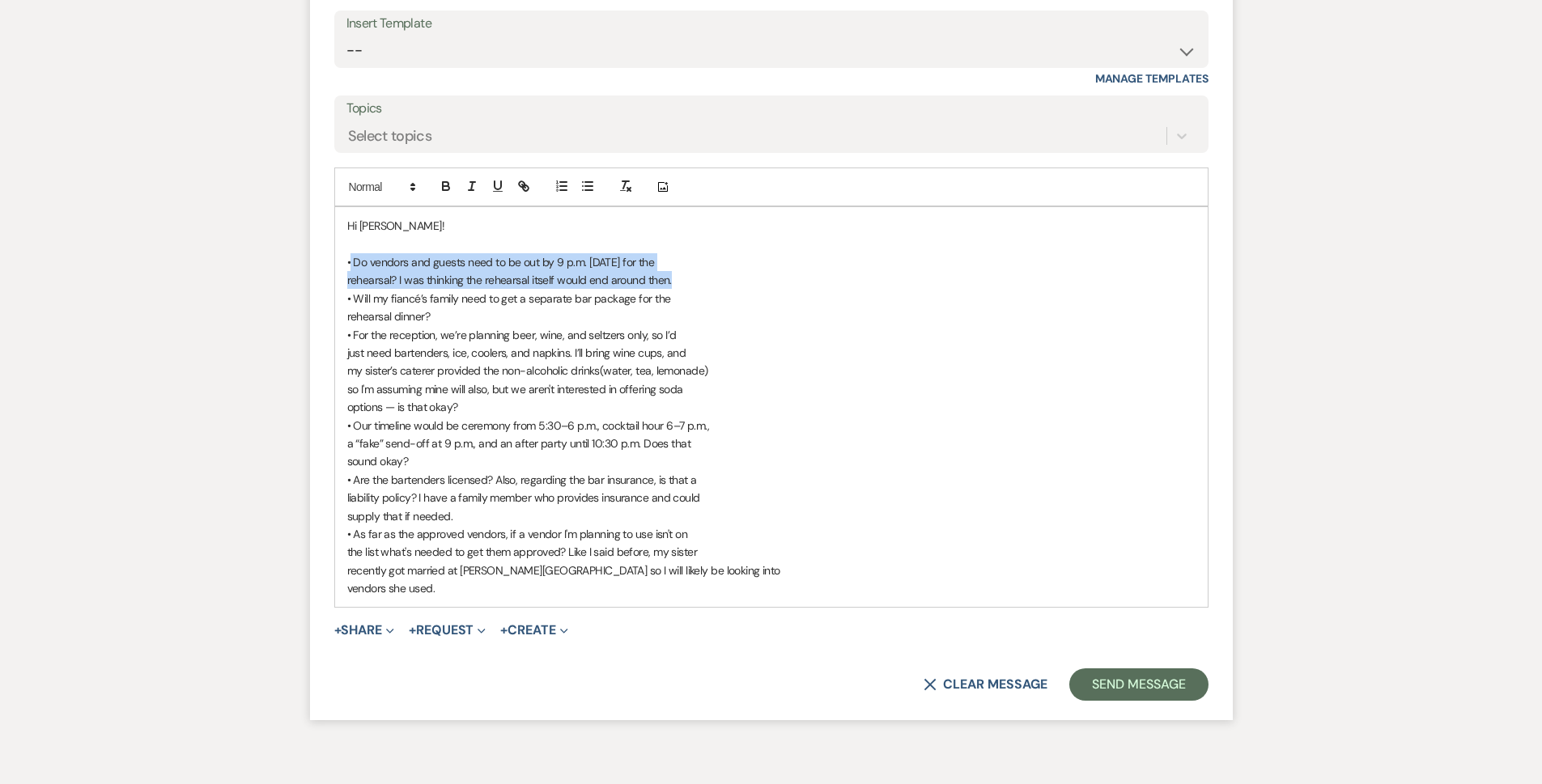
drag, startPoint x: 677, startPoint y: 276, endPoint x: 349, endPoint y: 261, distance: 328.3
click at [349, 261] on div "Hi [PERSON_NAME]! • Do vendors and guests need to be out by 9 p.m. [DATE] for t…" at bounding box center [771, 407] width 873 height 400
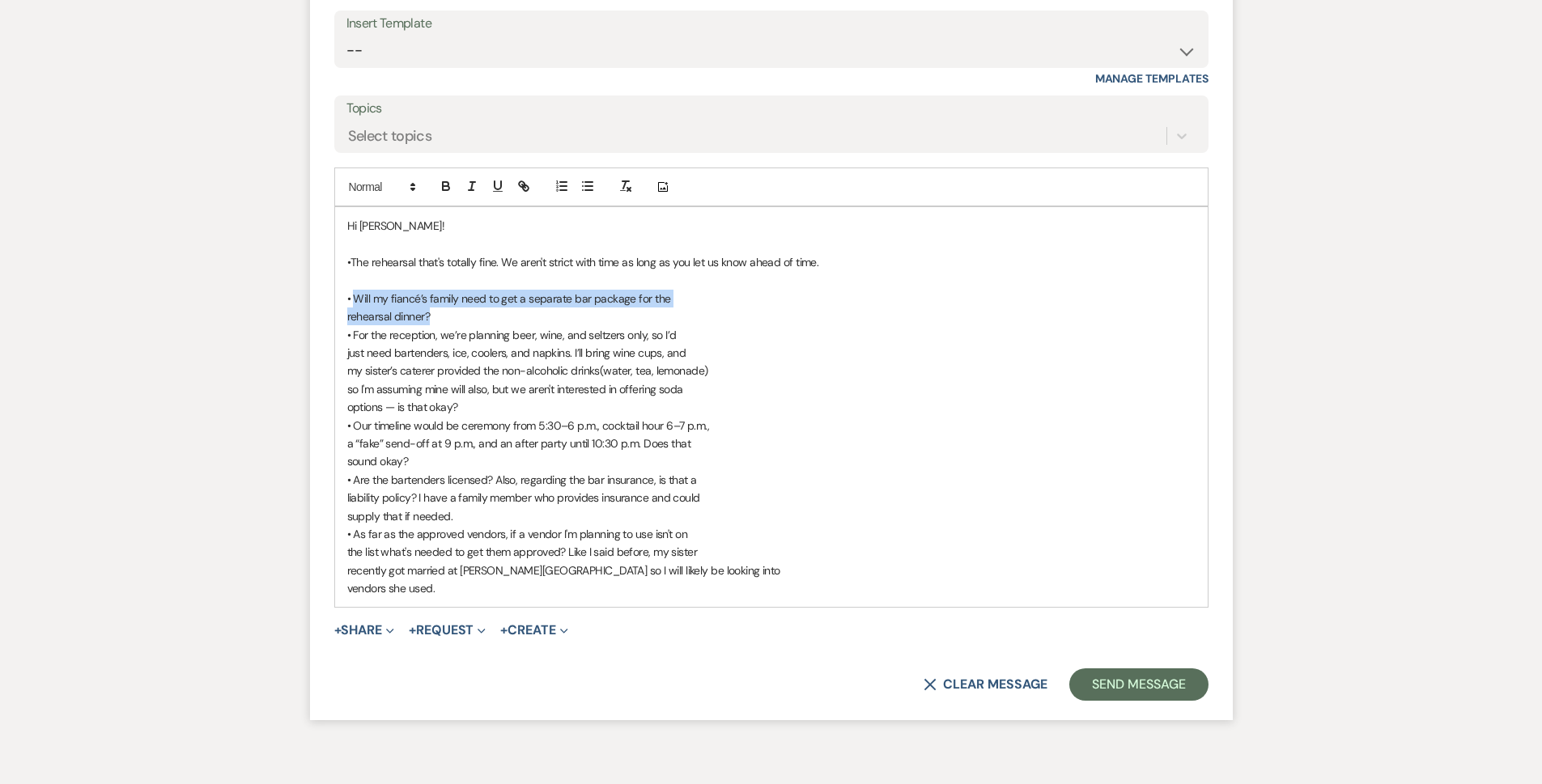
drag, startPoint x: 353, startPoint y: 298, endPoint x: 469, endPoint y: 314, distance: 117.1
click at [470, 315] on div "Hi [PERSON_NAME]! •The rehearsal that's totally fine. We aren't strict with tim…" at bounding box center [771, 407] width 873 height 400
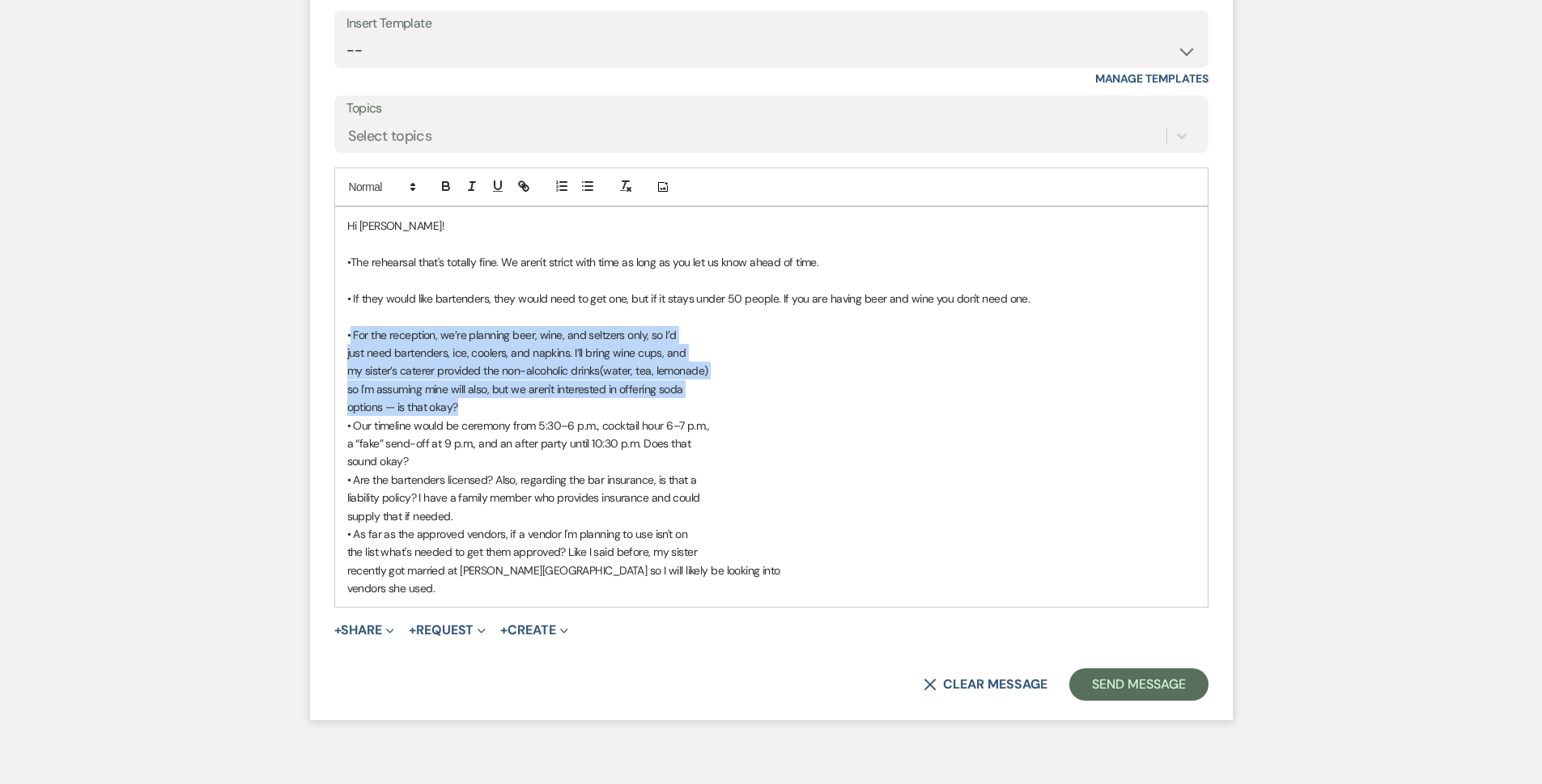
drag, startPoint x: 351, startPoint y: 339, endPoint x: 482, endPoint y: 412, distance: 150.0
click at [482, 412] on div "Hi [PERSON_NAME]! •The rehearsal that's totally fine. We aren't strict with tim…" at bounding box center [771, 407] width 873 height 400
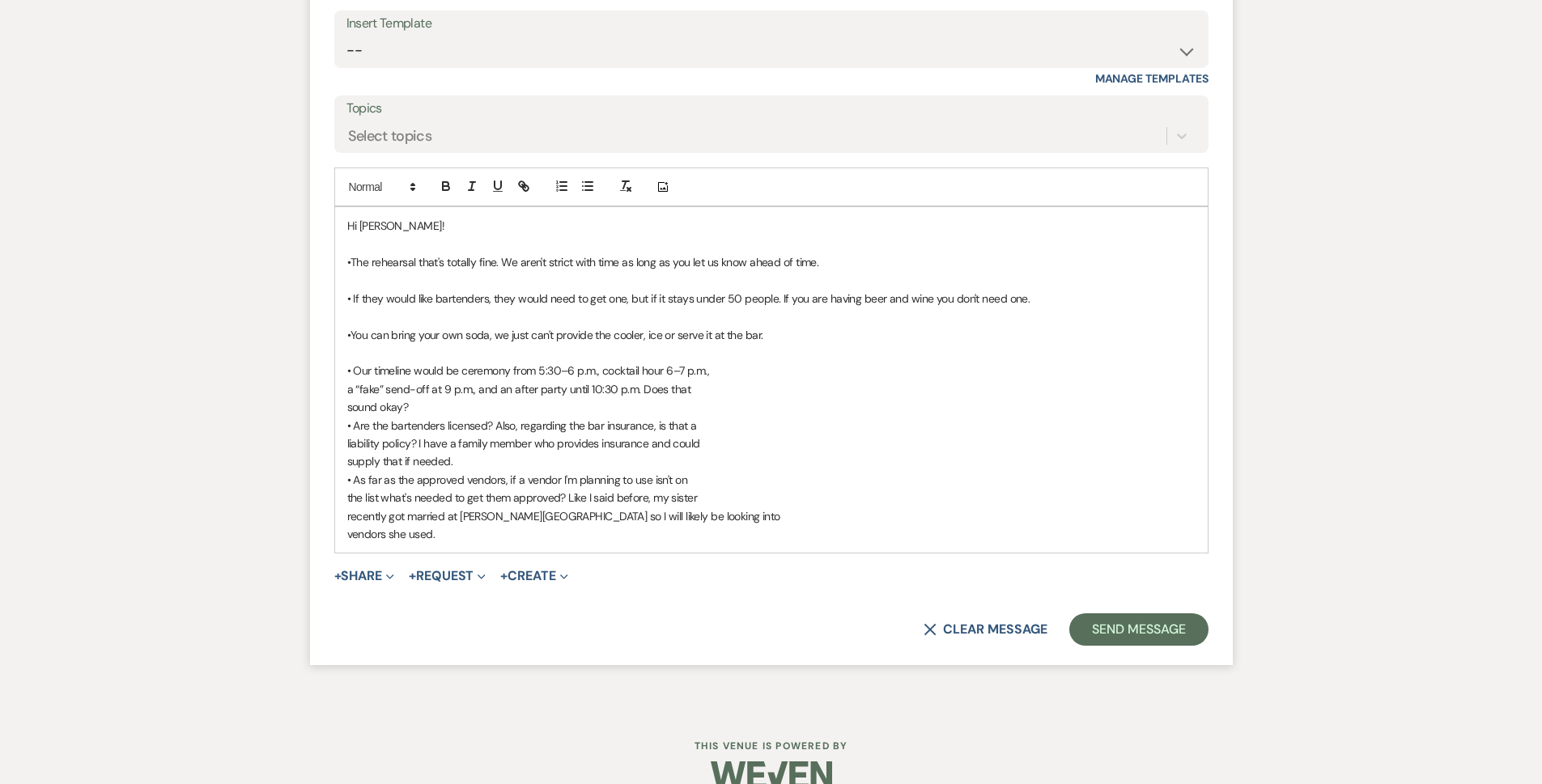
click at [515, 403] on p "sound okay?" at bounding box center [771, 407] width 849 height 18
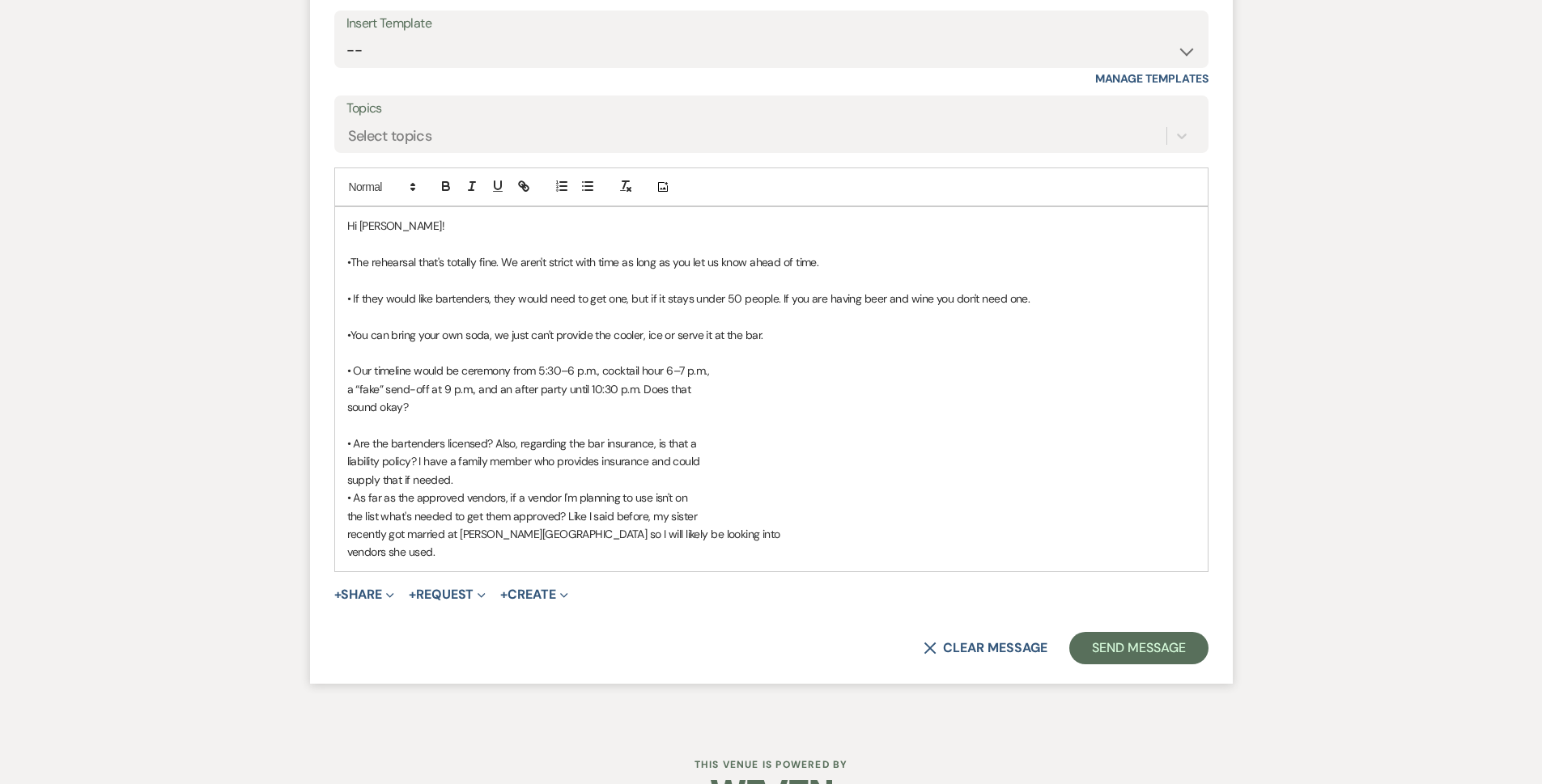
click at [528, 478] on p "supply that if needed." at bounding box center [771, 480] width 849 height 18
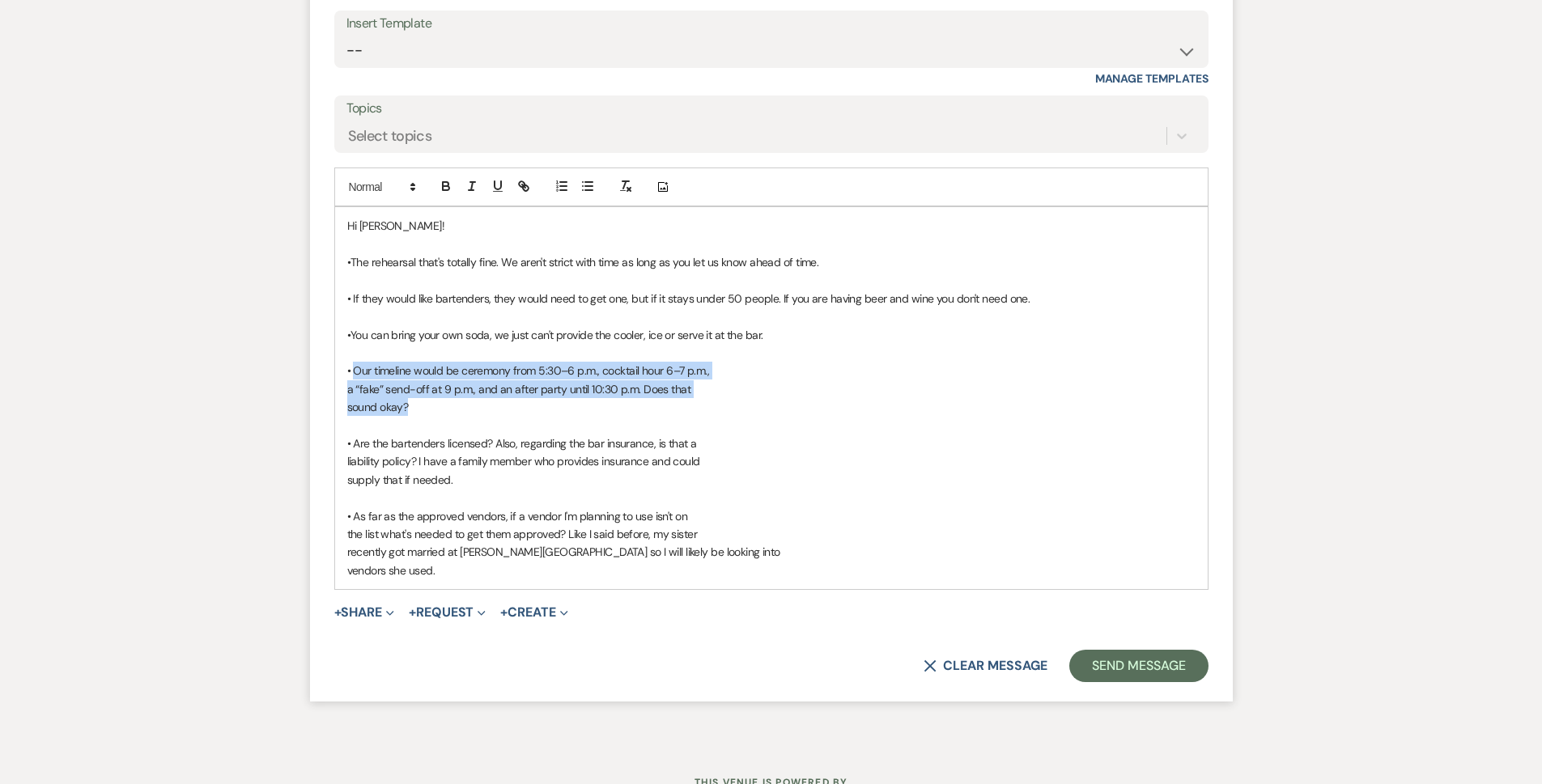
drag, startPoint x: 354, startPoint y: 375, endPoint x: 456, endPoint y: 412, distance: 108.5
click at [456, 412] on div "Hi [PERSON_NAME]! •The rehearsal that's totally fine. We aren't strict with tim…" at bounding box center [771, 399] width 873 height 382
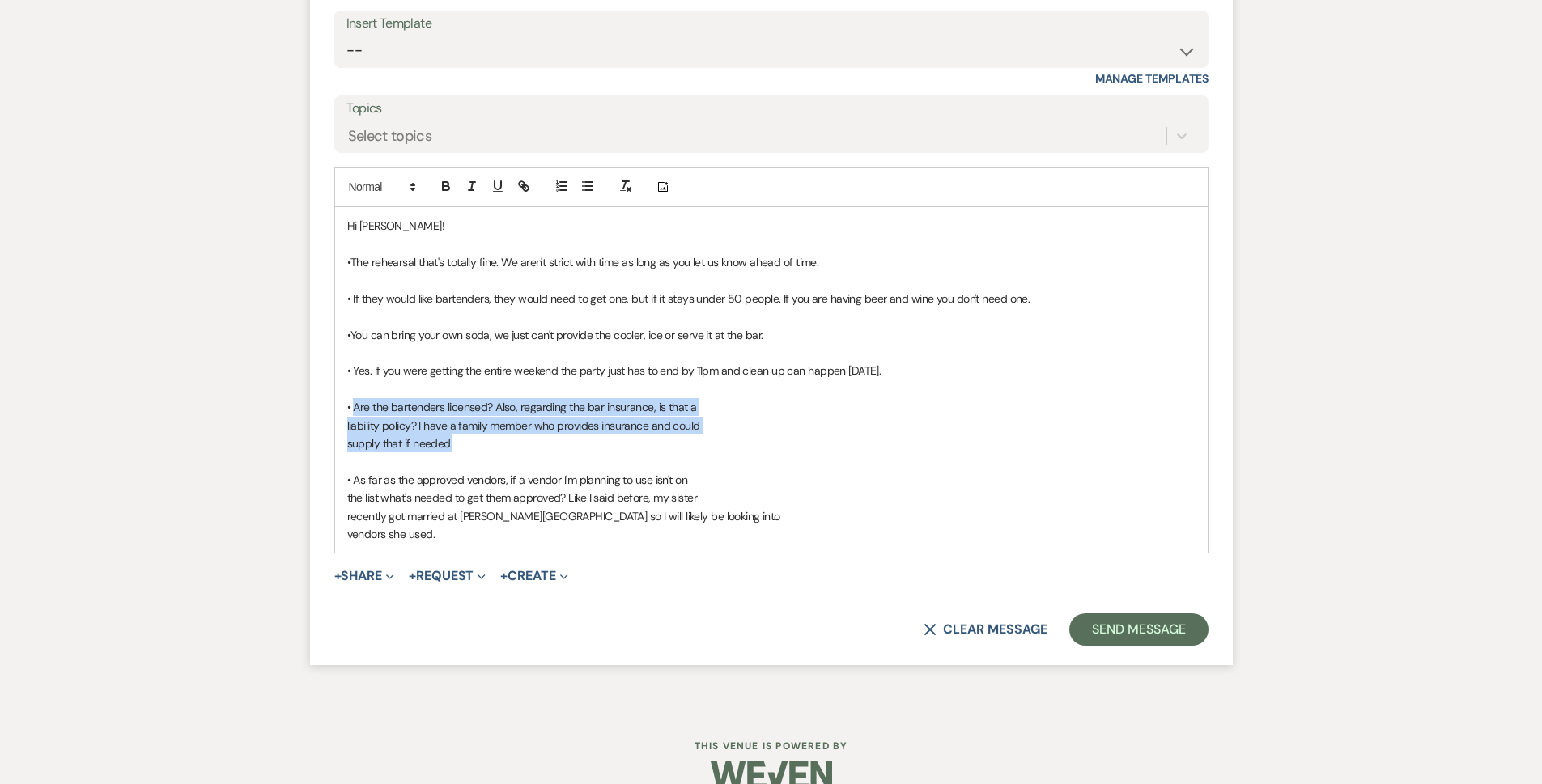
drag, startPoint x: 578, startPoint y: 451, endPoint x: 355, endPoint y: 412, distance: 226.4
click at [355, 412] on div "Hi [PERSON_NAME]! •The rehearsal that's totally fine. We aren't strict with tim…" at bounding box center [771, 381] width 873 height 346
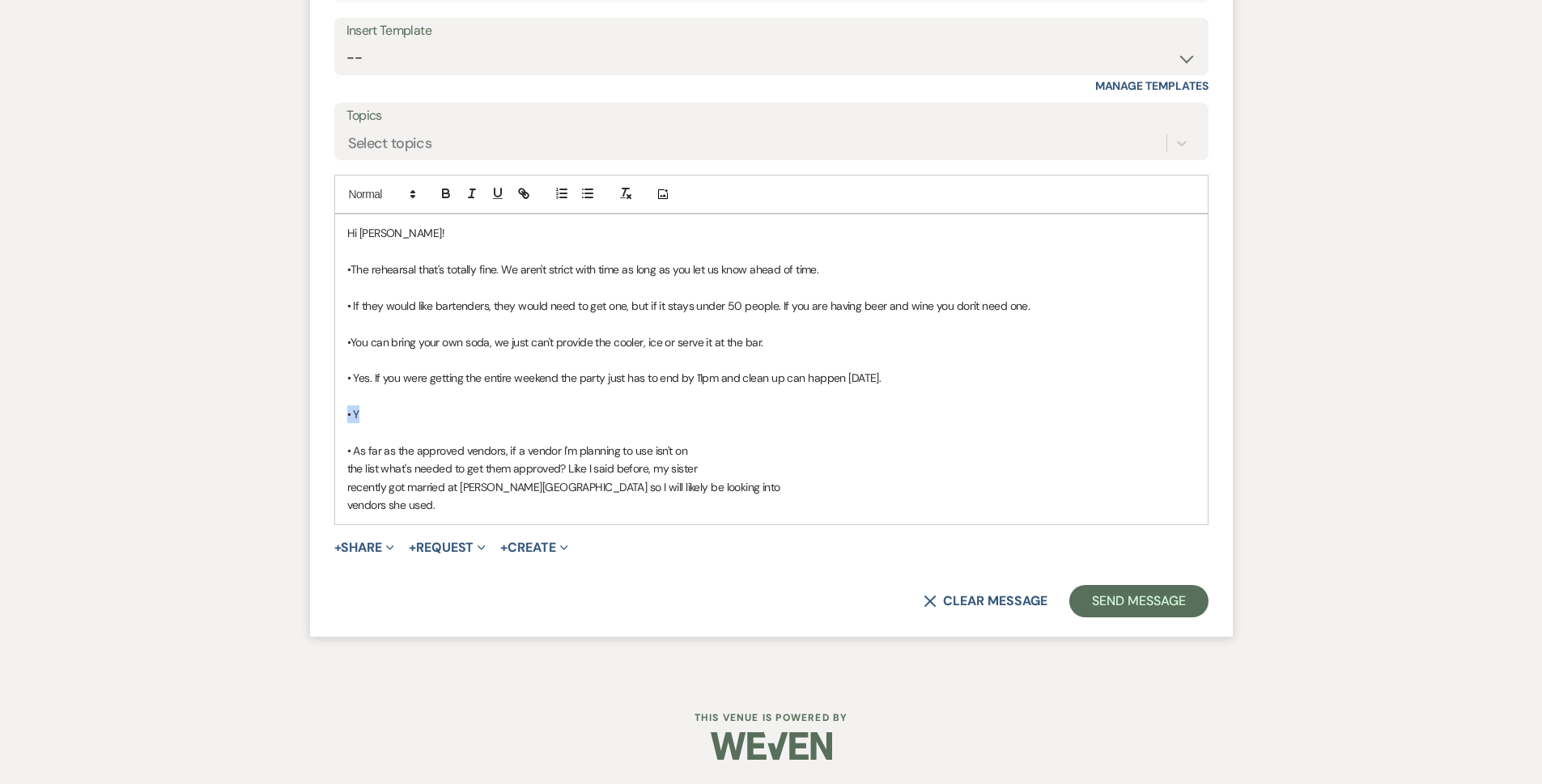
scroll to position [2039, 0]
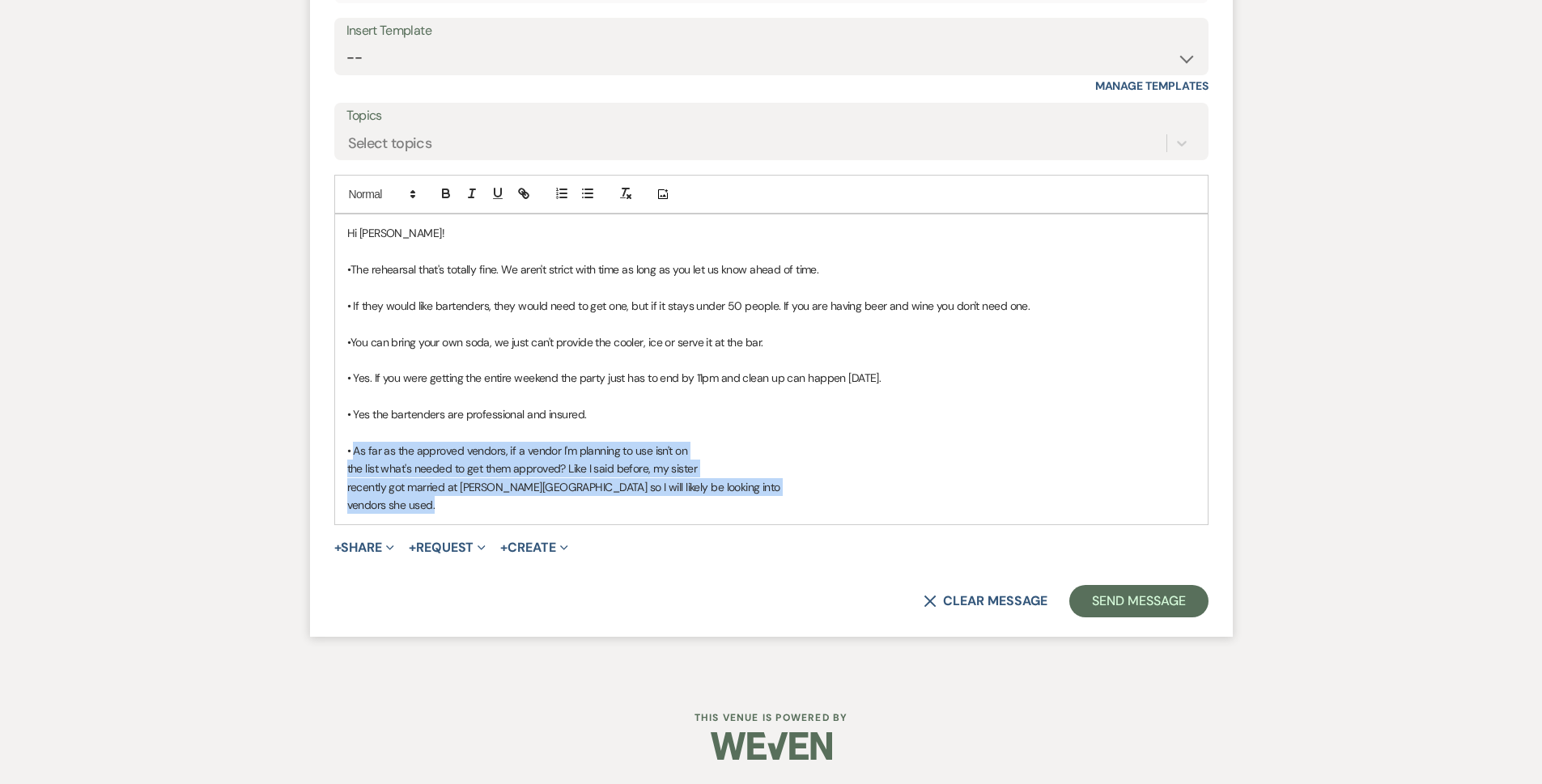
drag, startPoint x: 355, startPoint y: 455, endPoint x: 472, endPoint y: 512, distance: 130.1
click at [472, 512] on div "Hi [PERSON_NAME]! •The rehearsal that's totally fine. We aren't strict with tim…" at bounding box center [771, 370] width 873 height 310
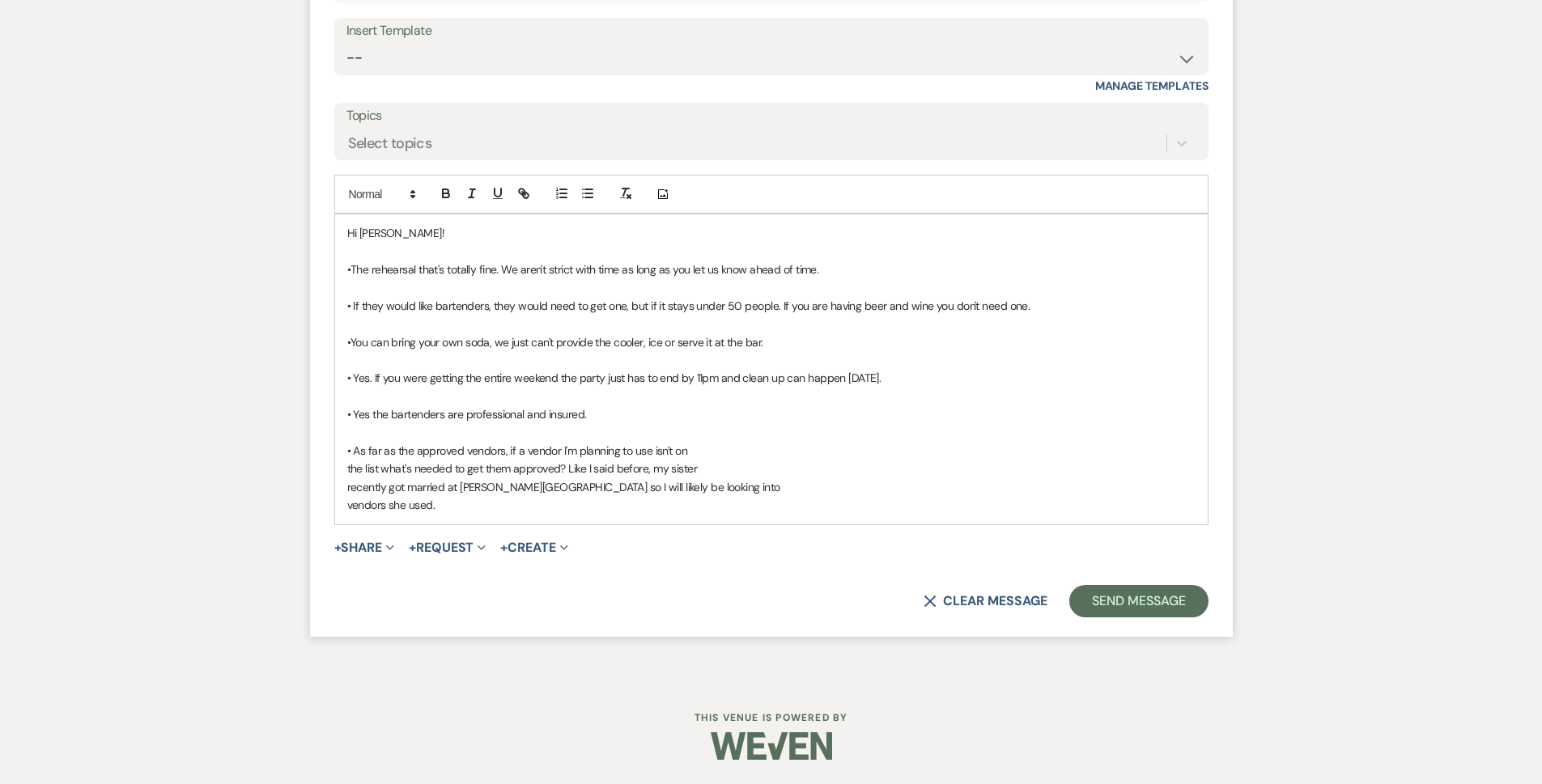
scroll to position [1984, 0]
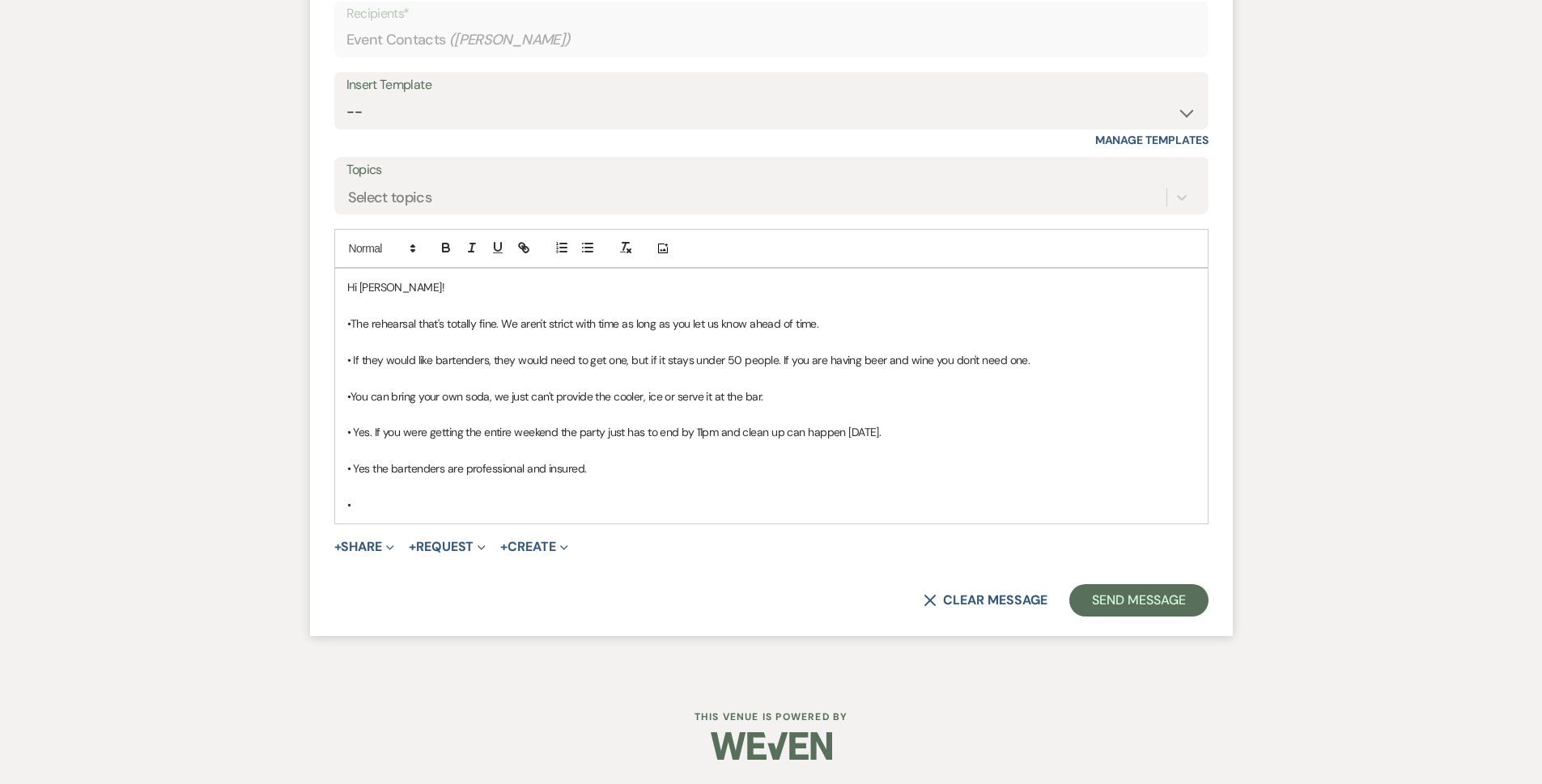
click at [475, 507] on p "•" at bounding box center [771, 505] width 849 height 18
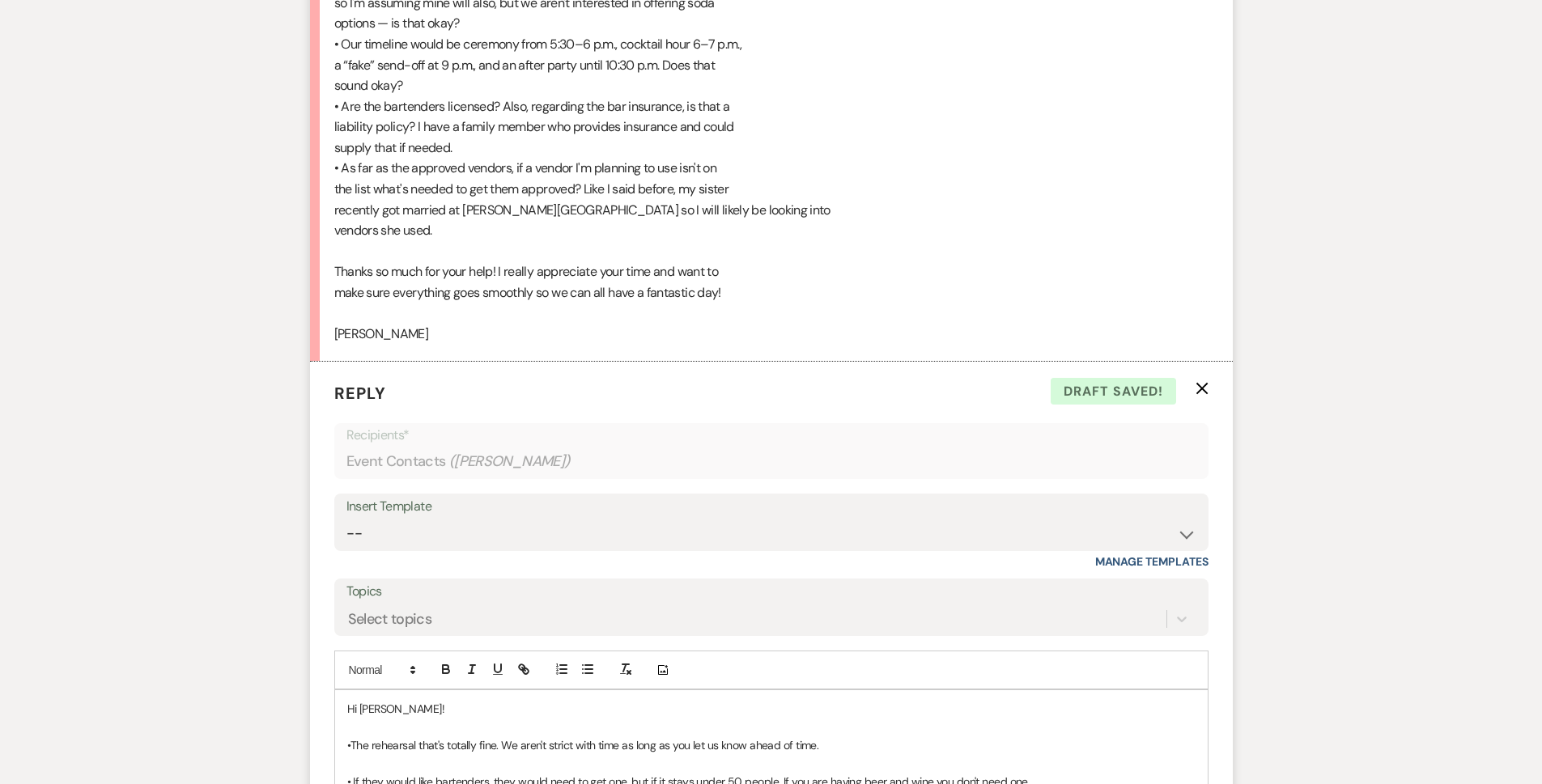
scroll to position [1823, 0]
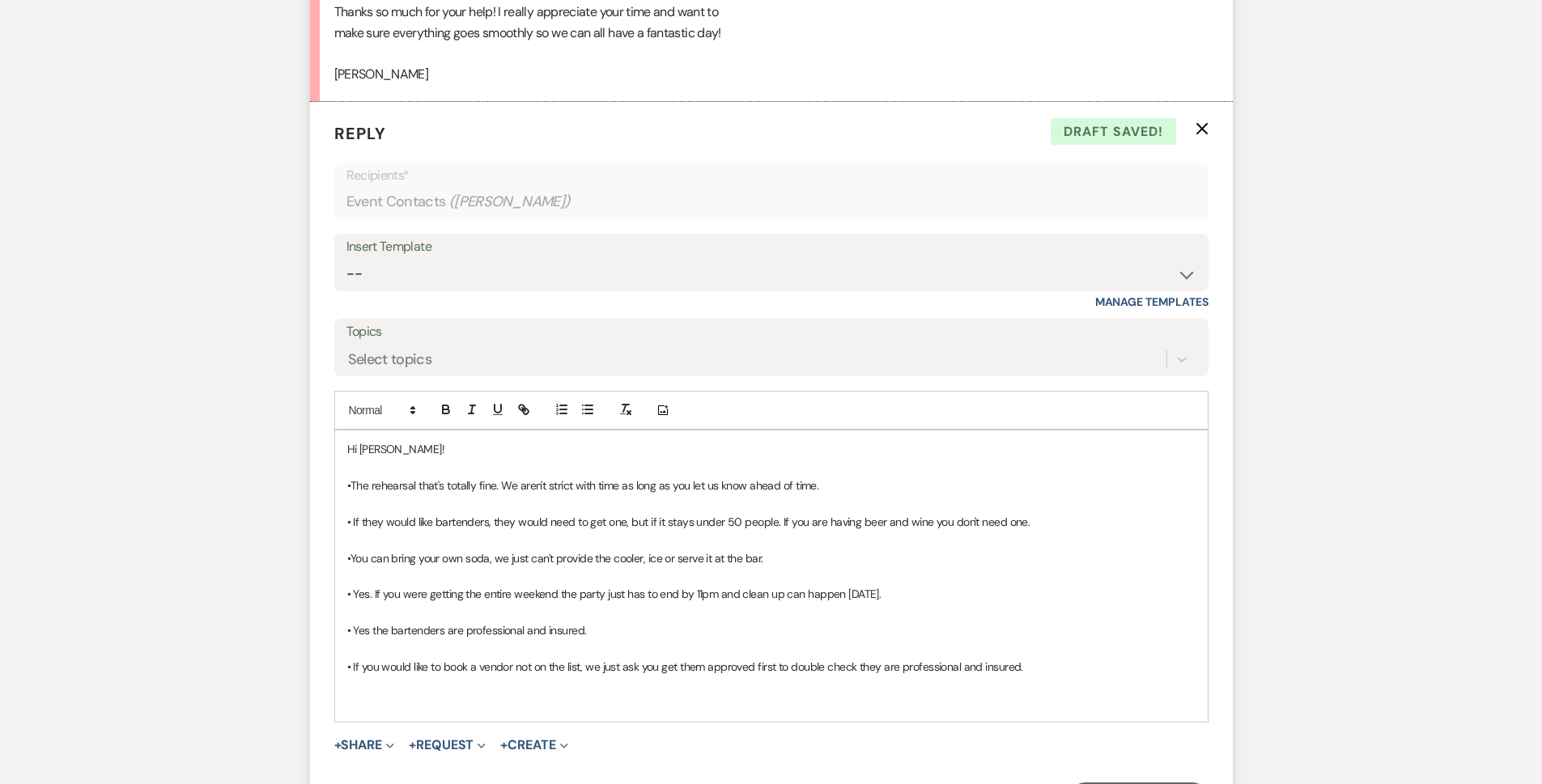
click at [467, 459] on p at bounding box center [771, 468] width 849 height 18
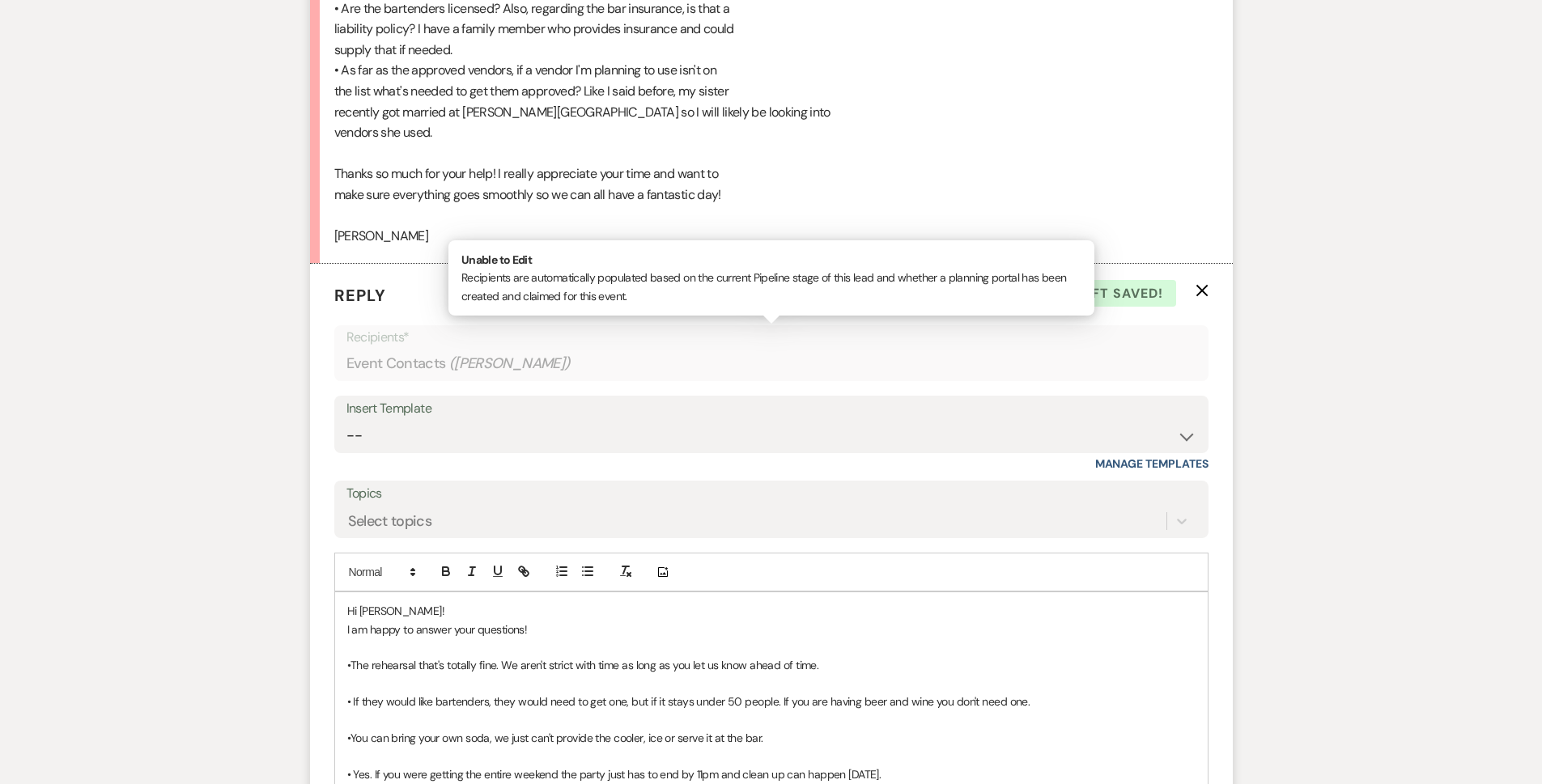
scroll to position [1742, 0]
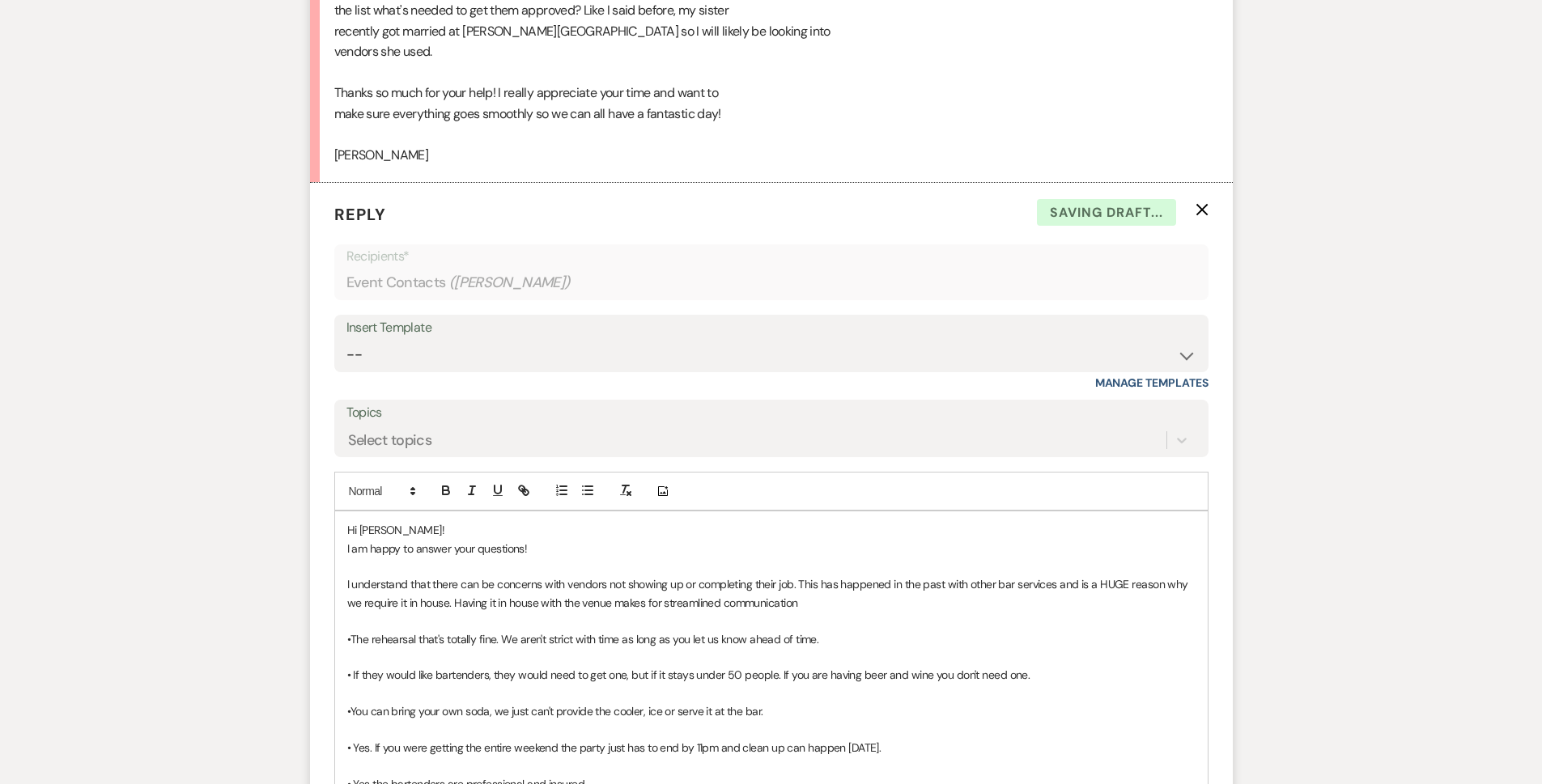
click at [853, 596] on p "I understand that there can be concerns with vendors not showing up or completi…" at bounding box center [771, 594] width 849 height 36
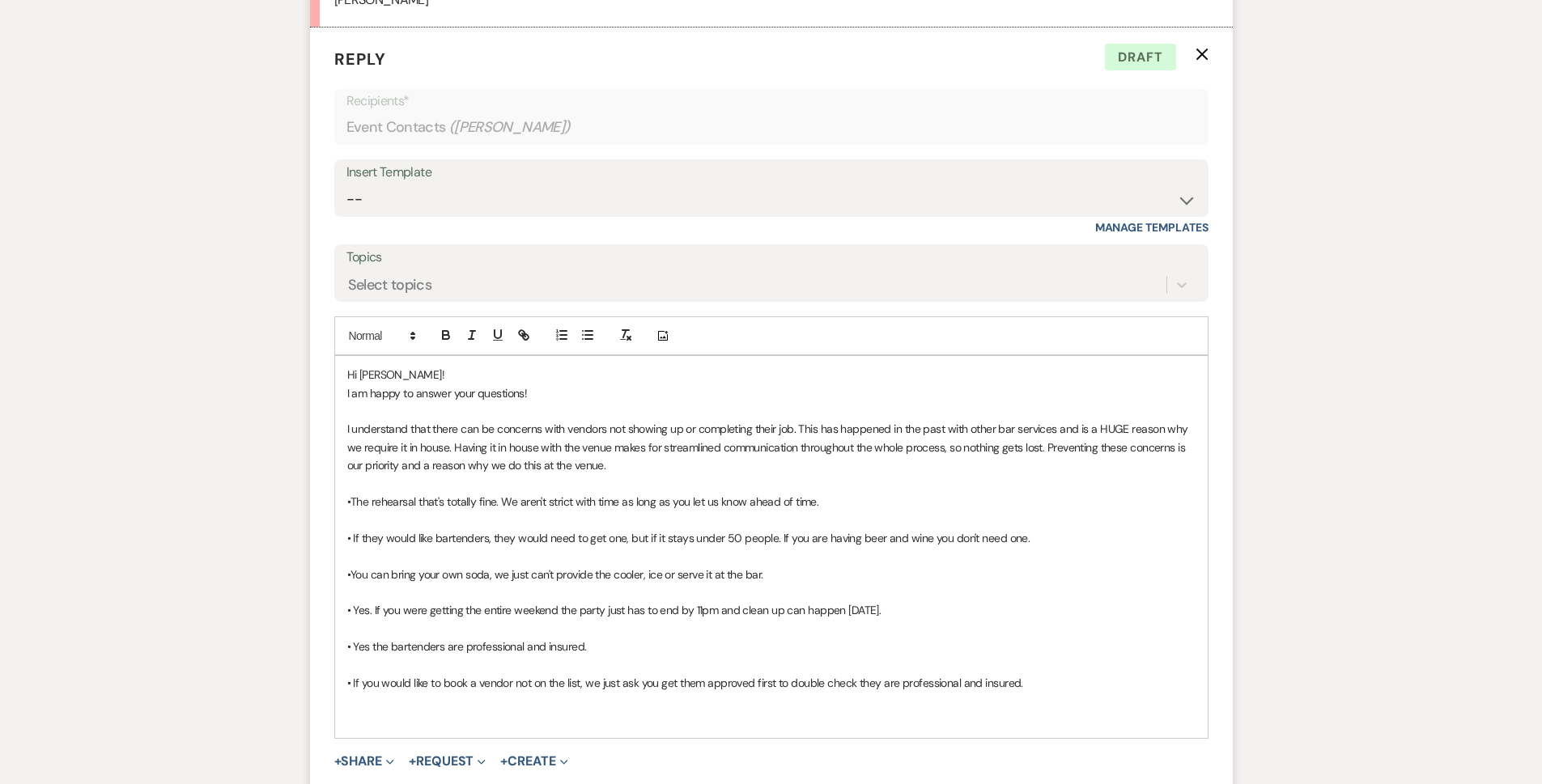
scroll to position [1904, 0]
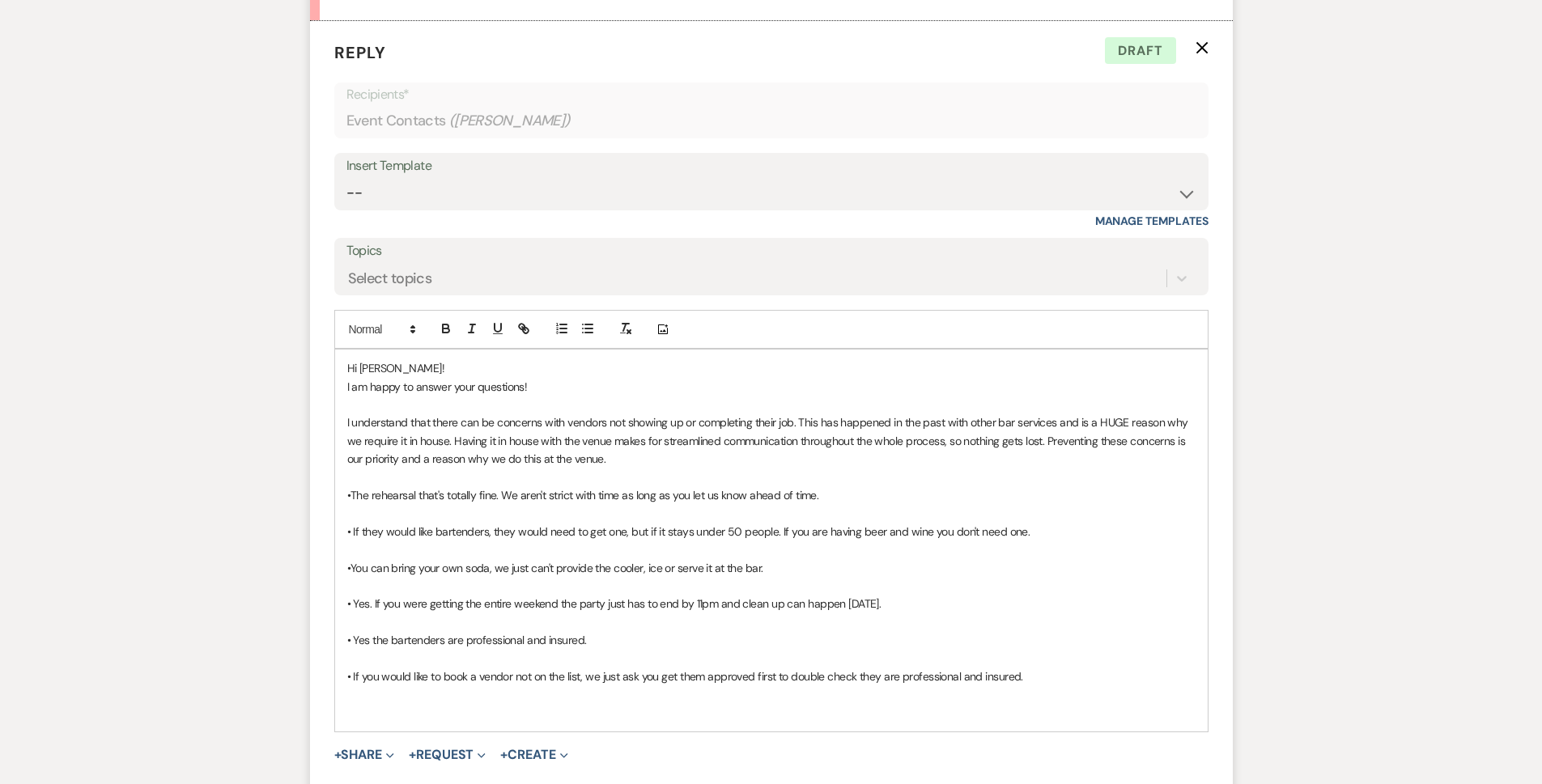
click at [1112, 677] on p "• If you would like to book a vendor not on the list, we just ask you get them …" at bounding box center [771, 677] width 849 height 18
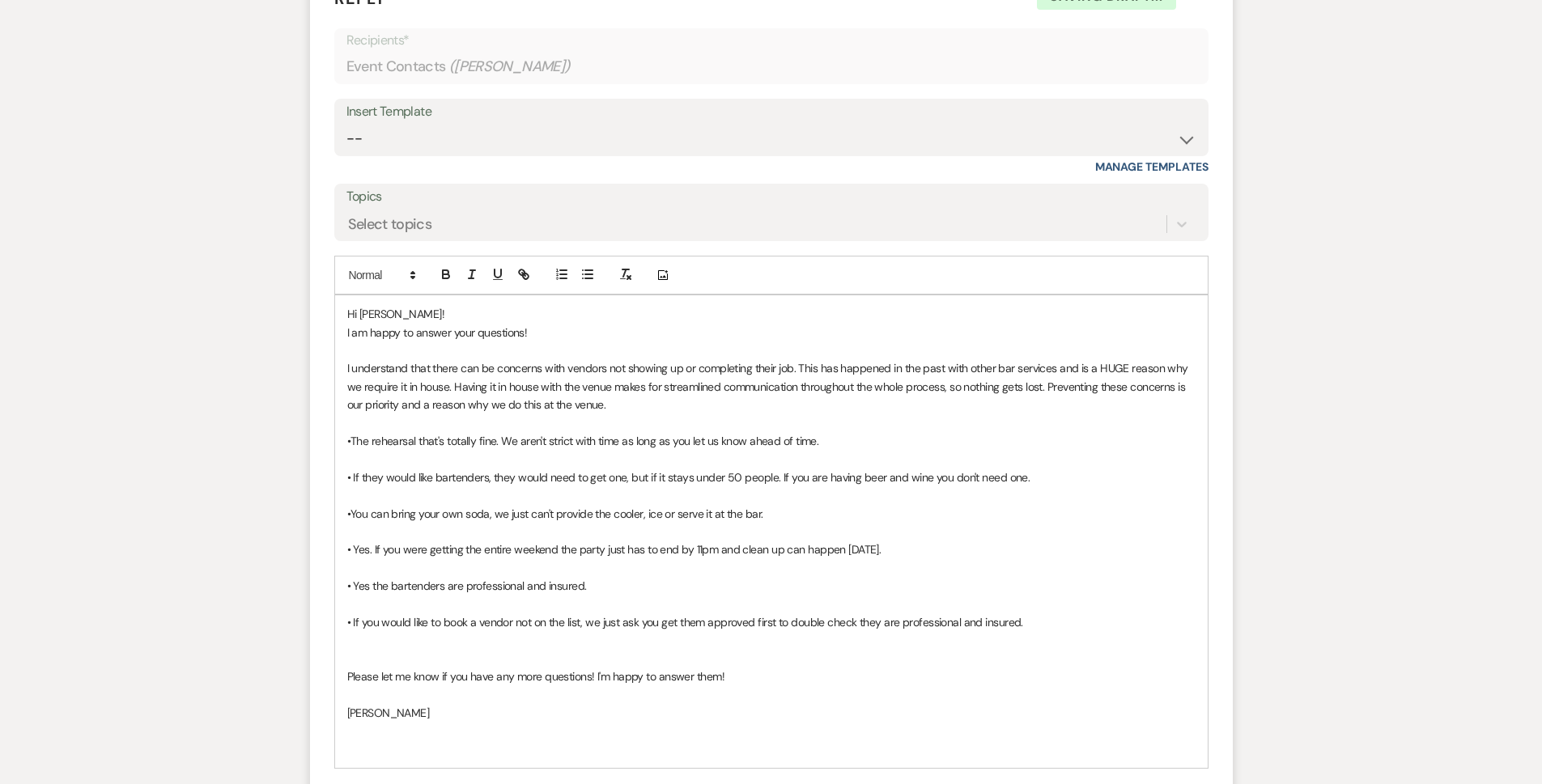
scroll to position [2203, 0]
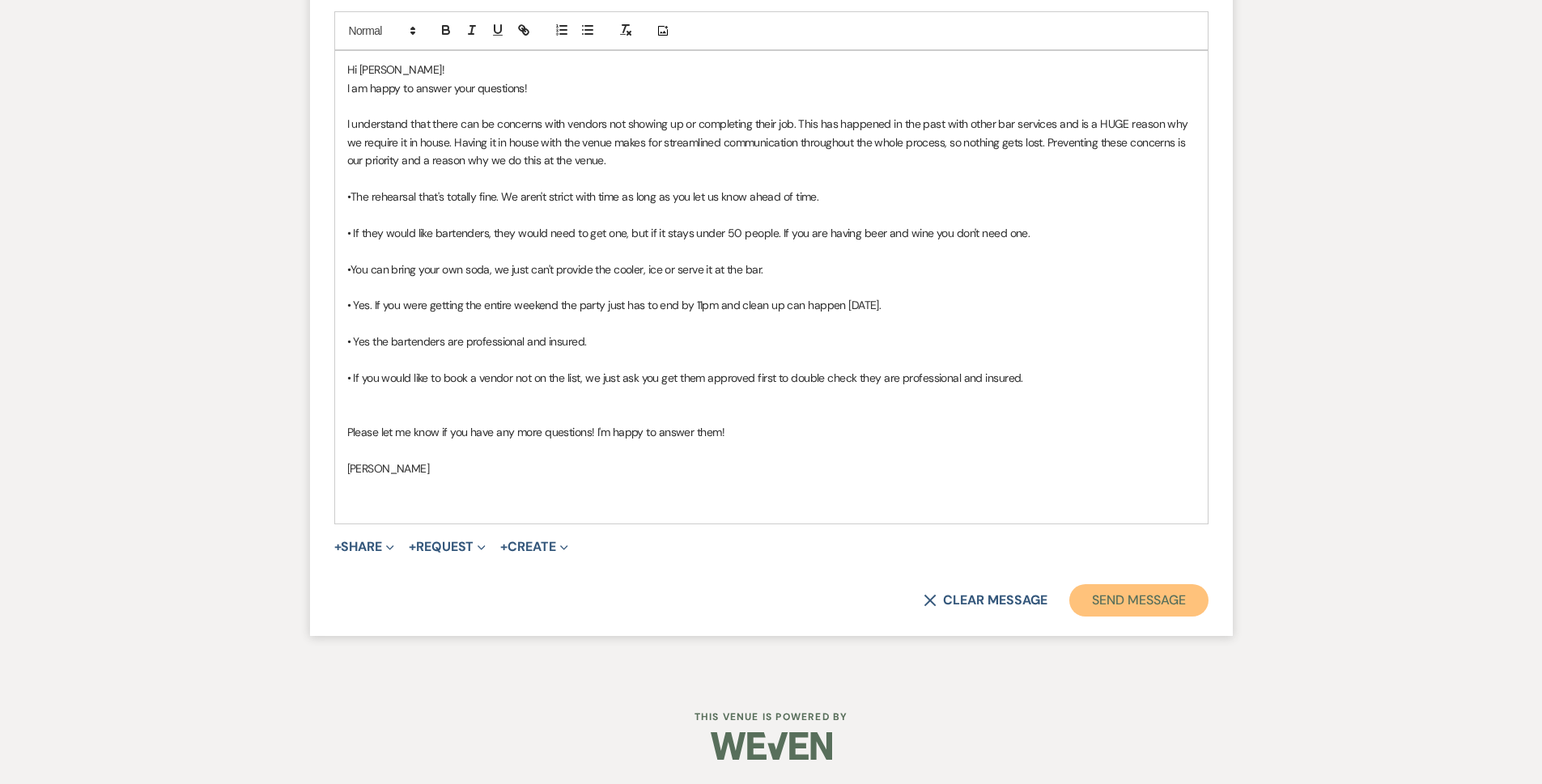
click at [1168, 596] on button "Send Message" at bounding box center [1139, 601] width 138 height 33
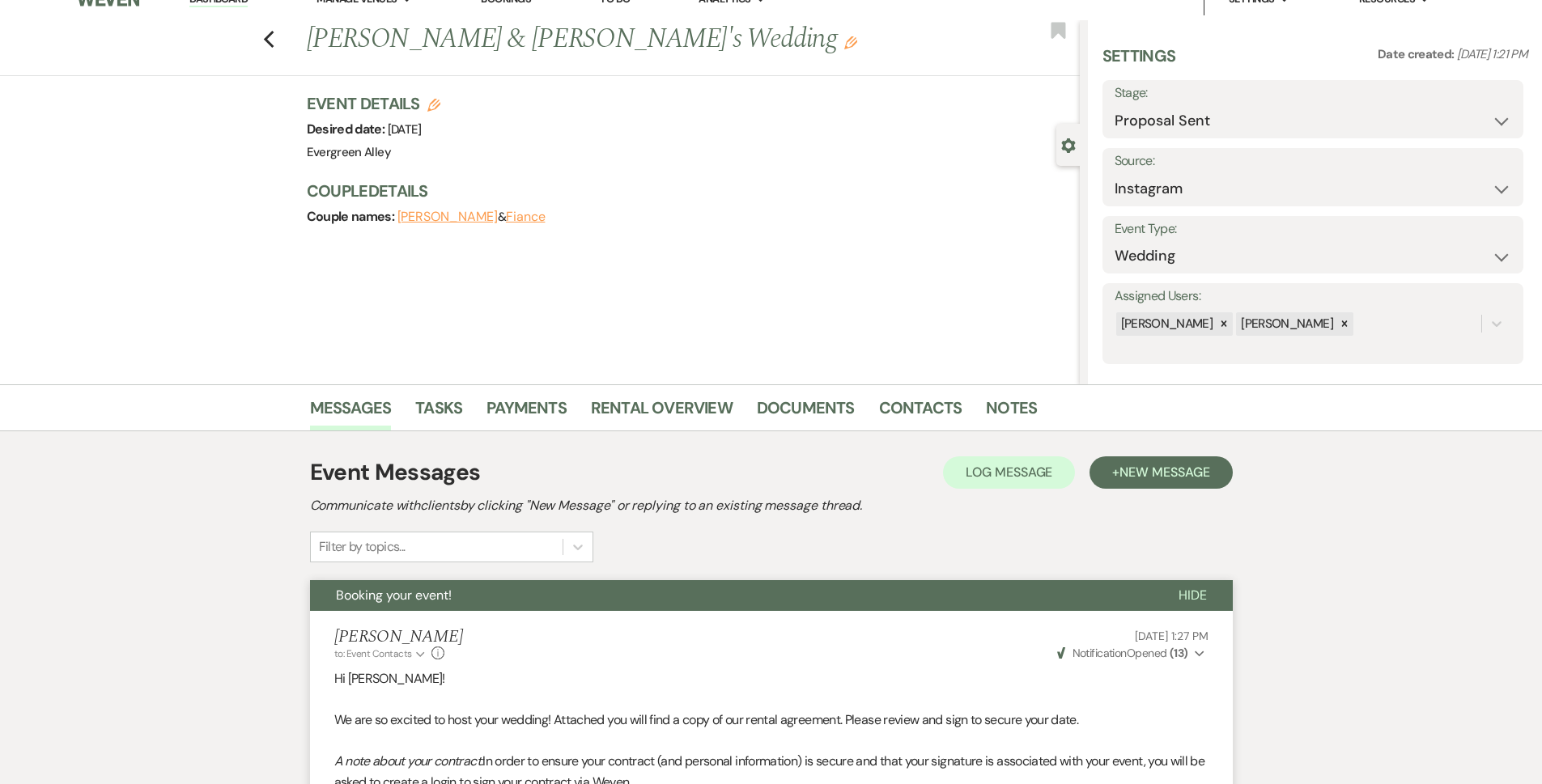
scroll to position [0, 0]
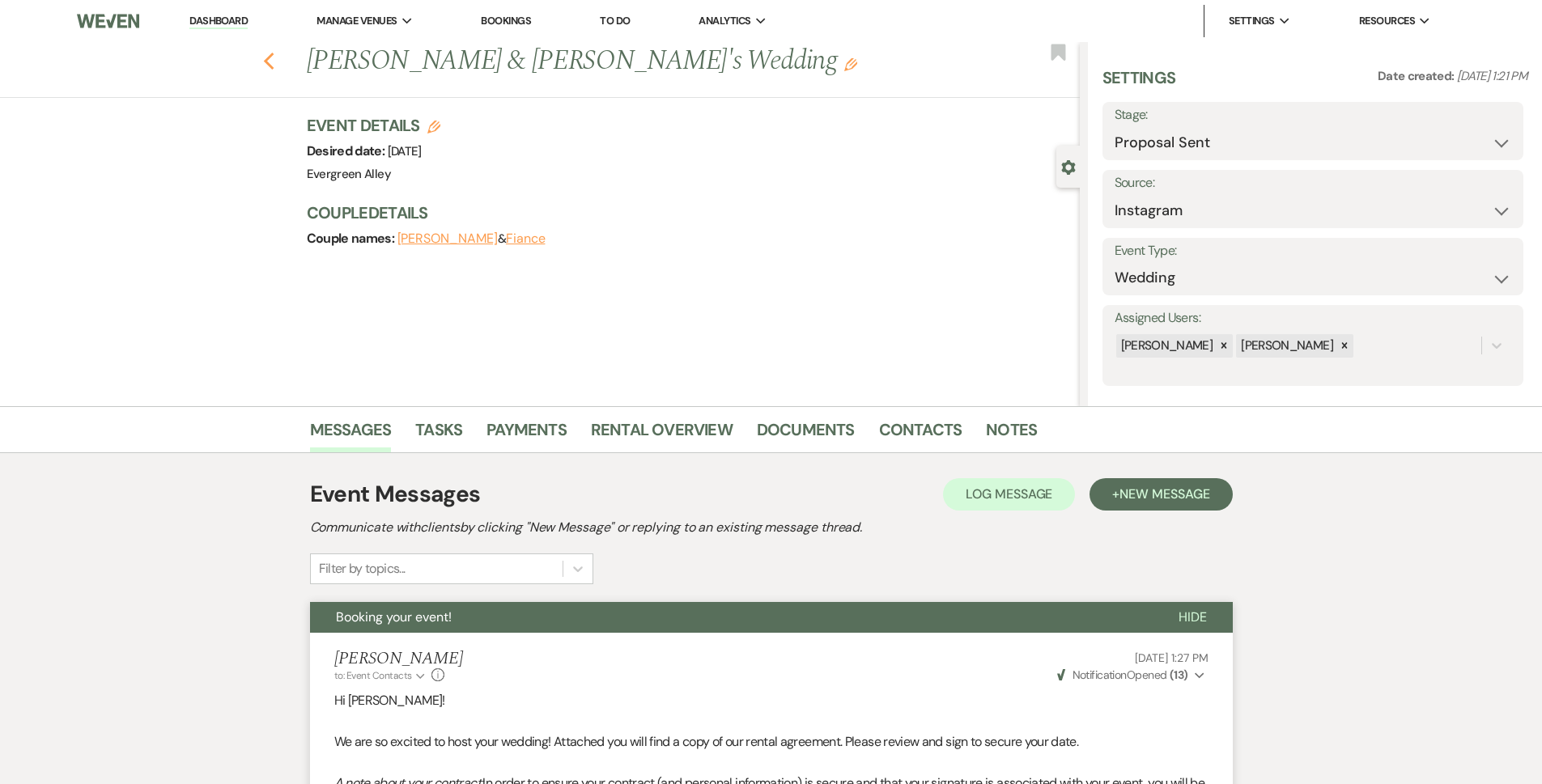
click at [273, 58] on use "button" at bounding box center [269, 62] width 11 height 18
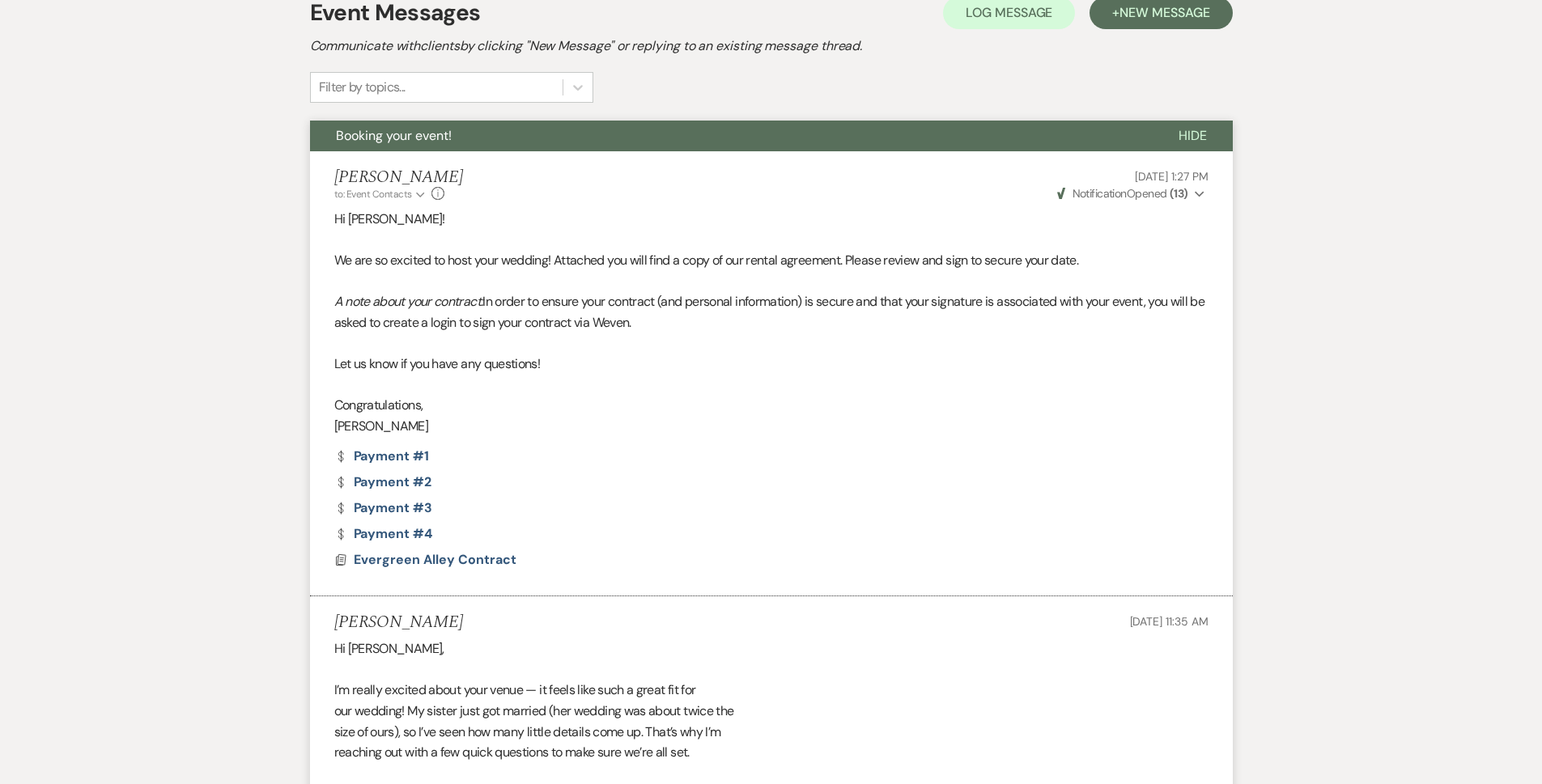
select select "6"
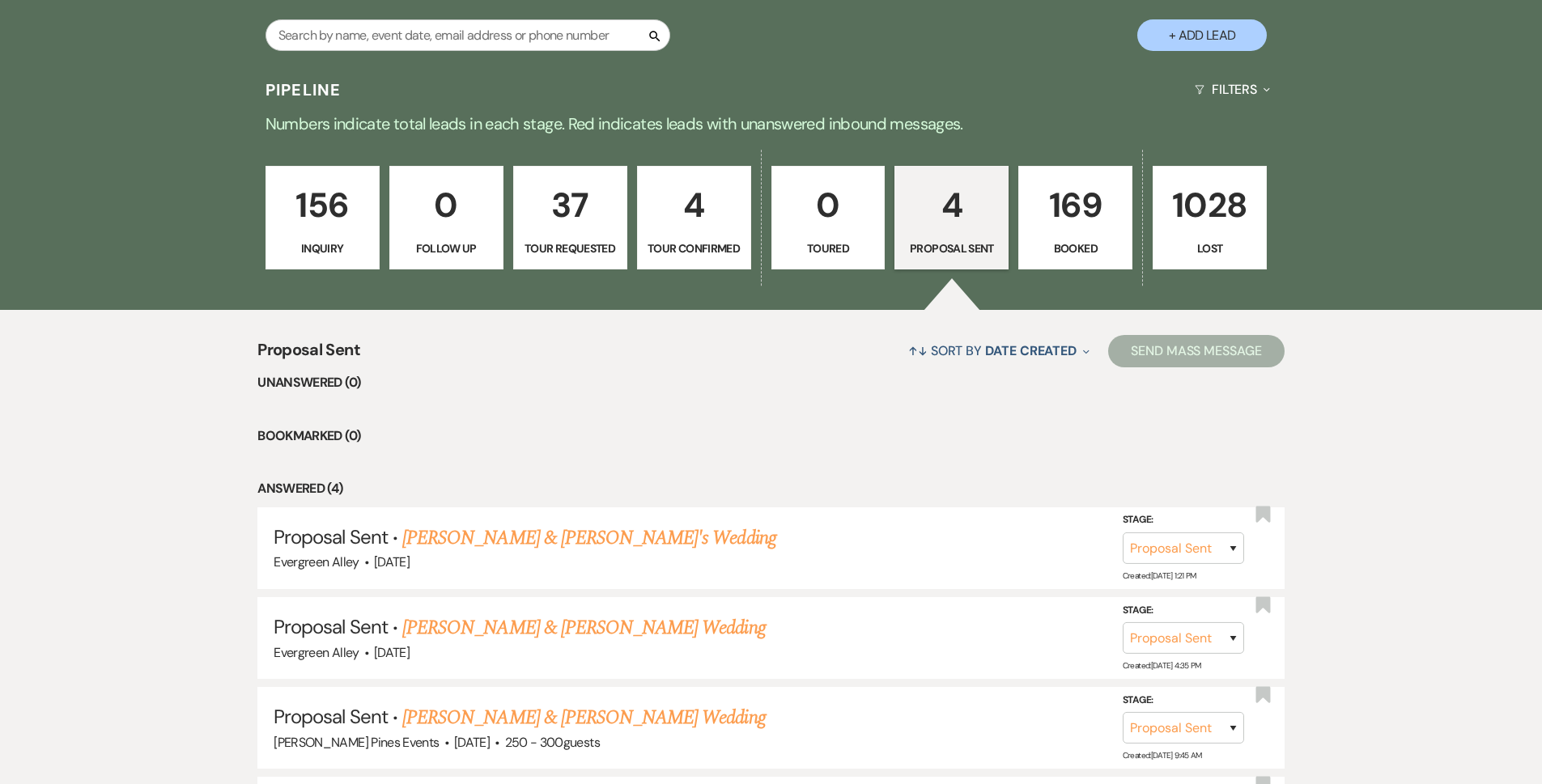
scroll to position [239, 0]
